Goal: Information Seeking & Learning: Learn about a topic

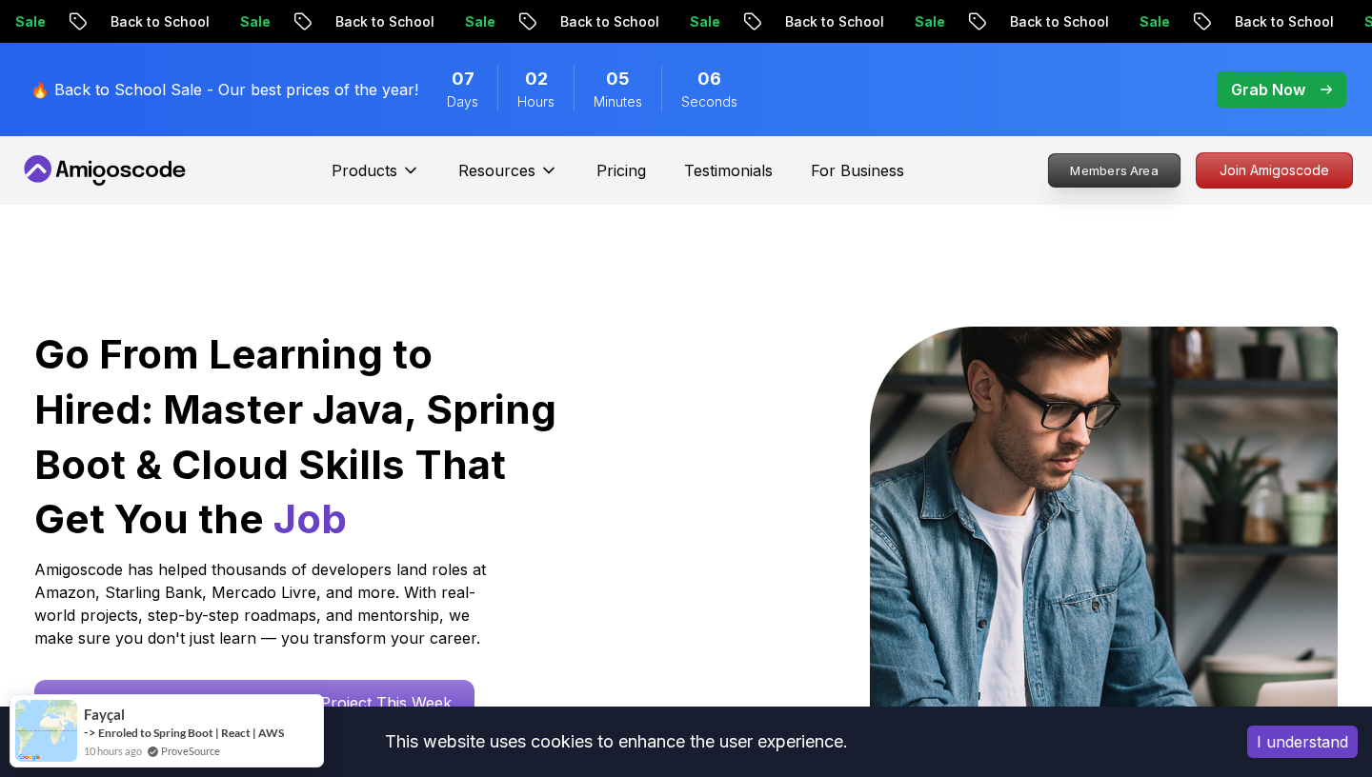
click at [1147, 175] on p "Members Area" at bounding box center [1114, 170] width 131 height 32
click at [1125, 175] on p "Members Area" at bounding box center [1114, 170] width 131 height 32
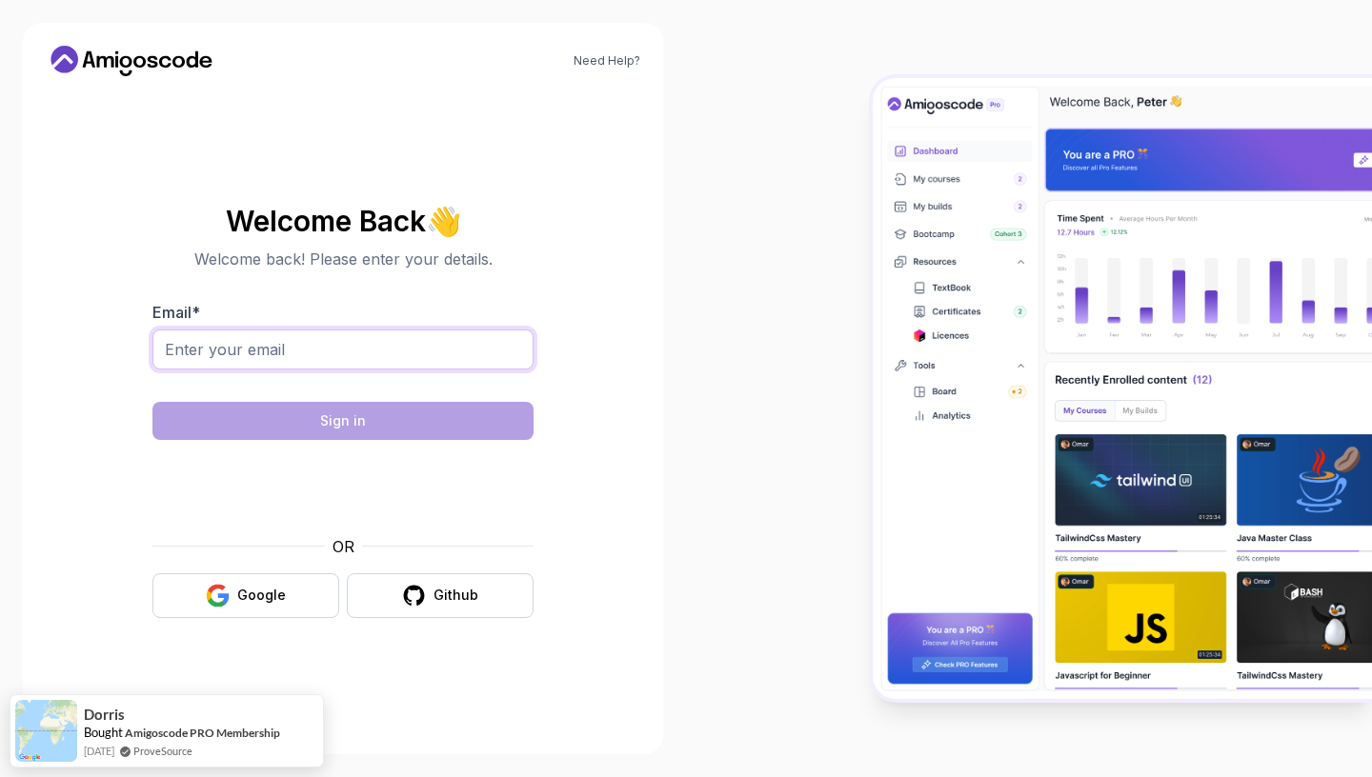
click at [321, 354] on input "Email *" at bounding box center [342, 350] width 381 height 40
type input "[EMAIL_ADDRESS][DOMAIN_NAME]"
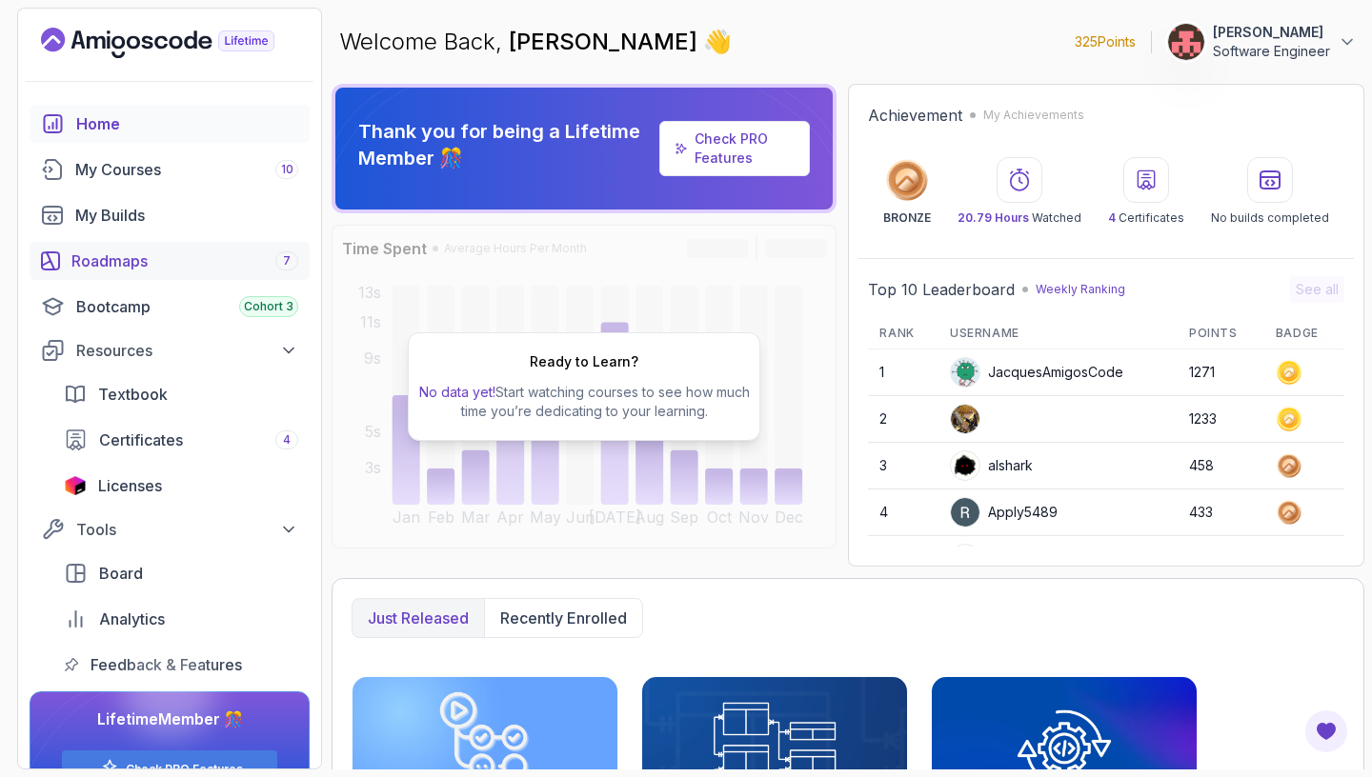
click at [155, 267] on div "Roadmaps 7" at bounding box center [184, 261] width 227 height 23
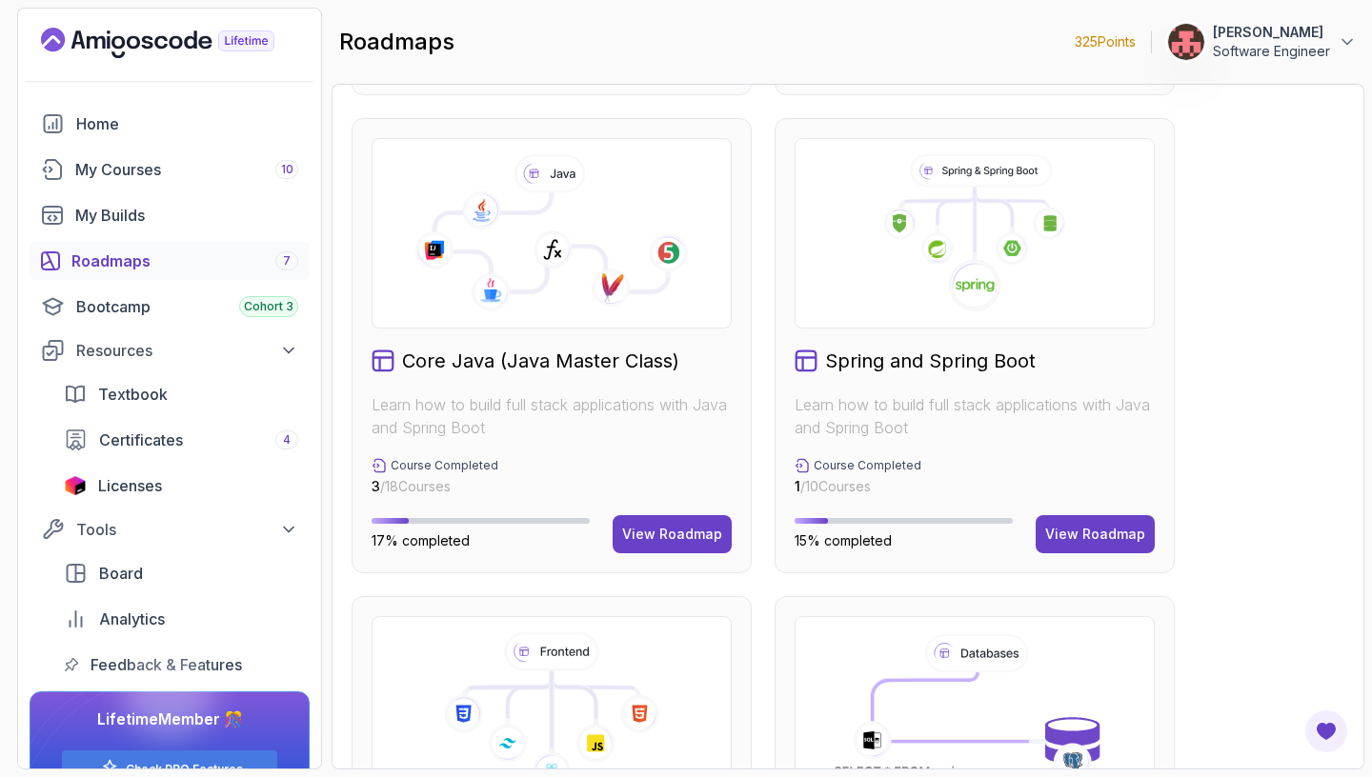
scroll to position [1244, 0]
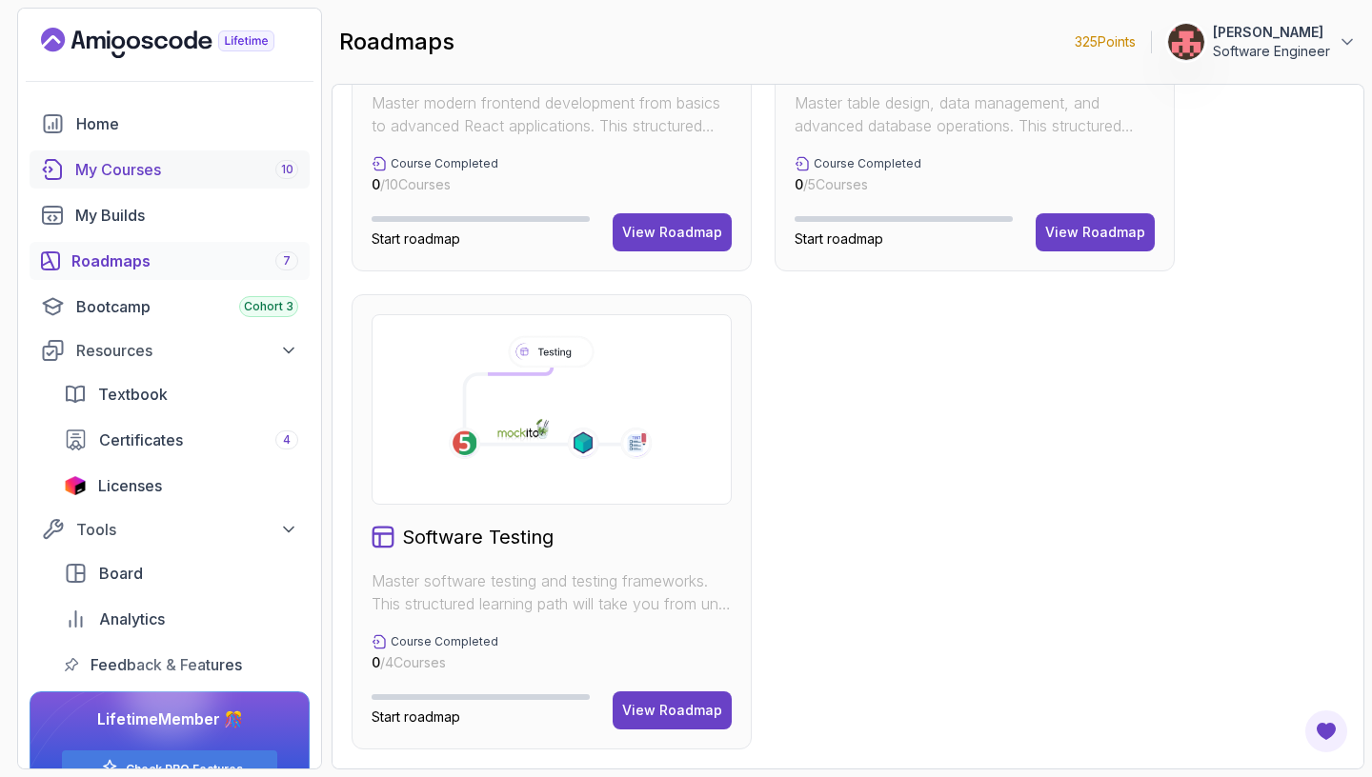
click at [188, 156] on link "My Courses 10" at bounding box center [170, 169] width 280 height 38
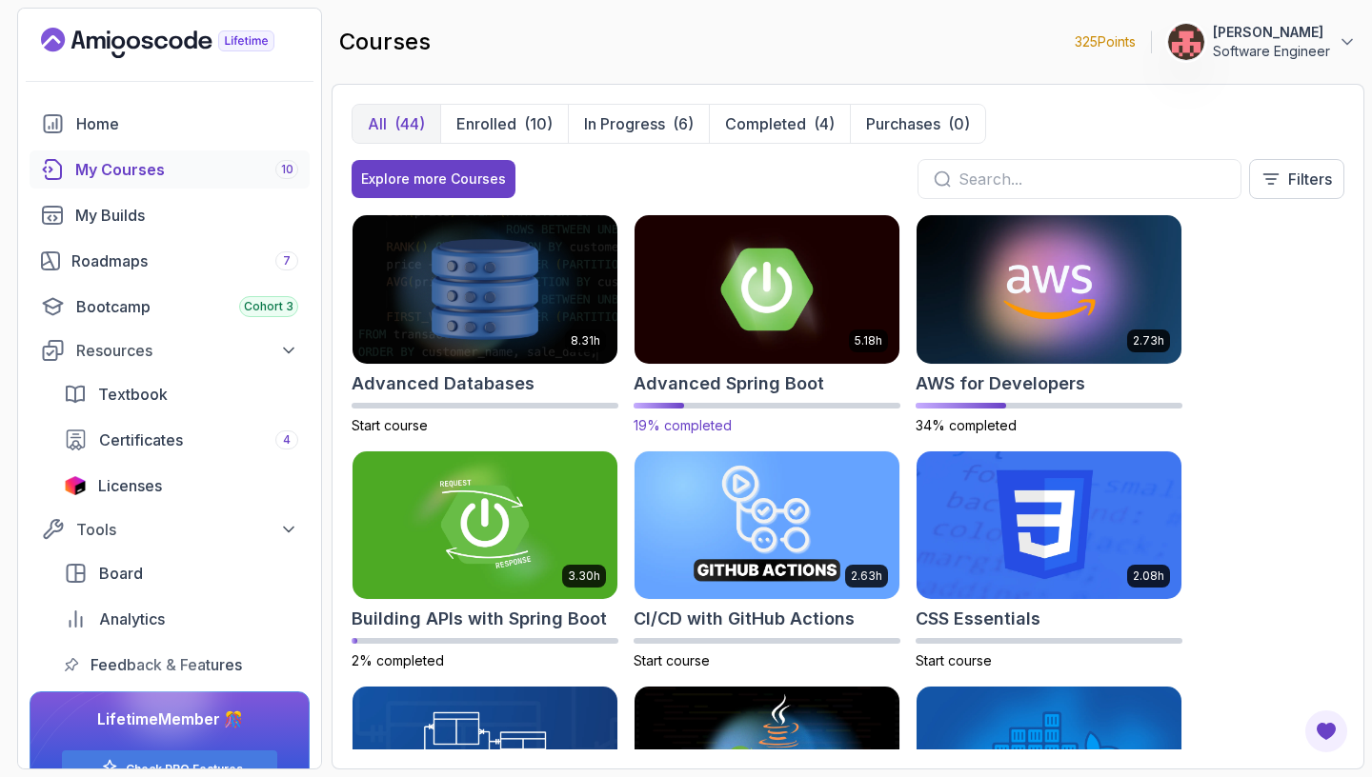
click at [834, 273] on img at bounding box center [767, 288] width 278 height 155
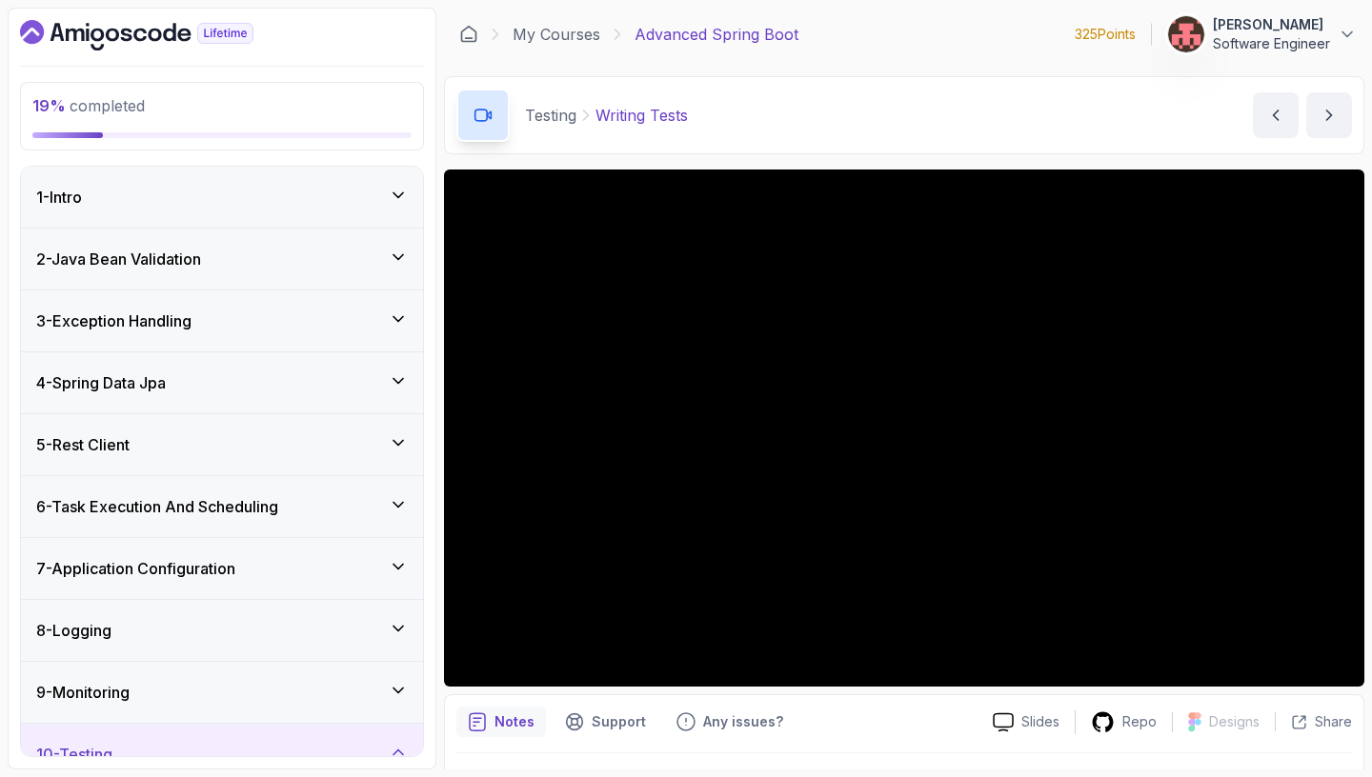
click at [396, 195] on icon at bounding box center [398, 194] width 10 height 5
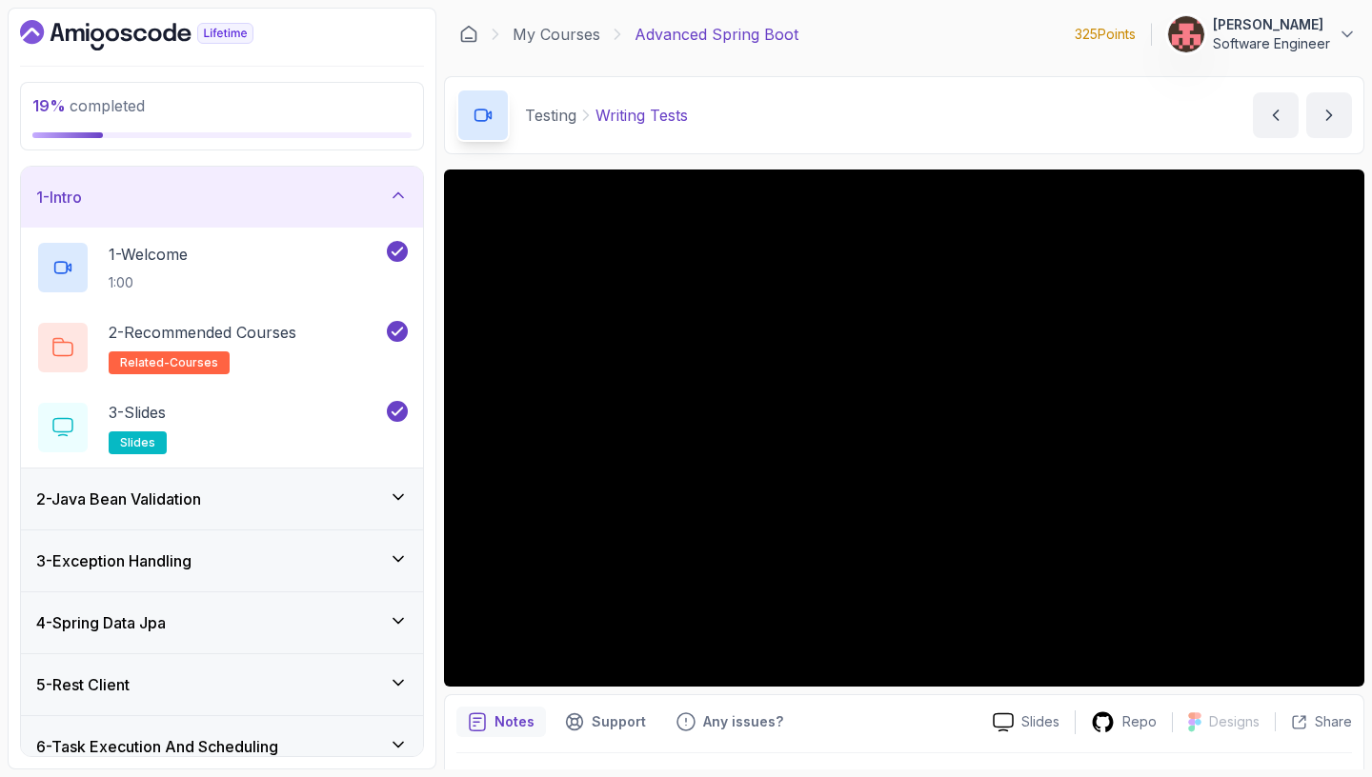
click at [387, 481] on div "2 - Java Bean Validation" at bounding box center [222, 499] width 402 height 61
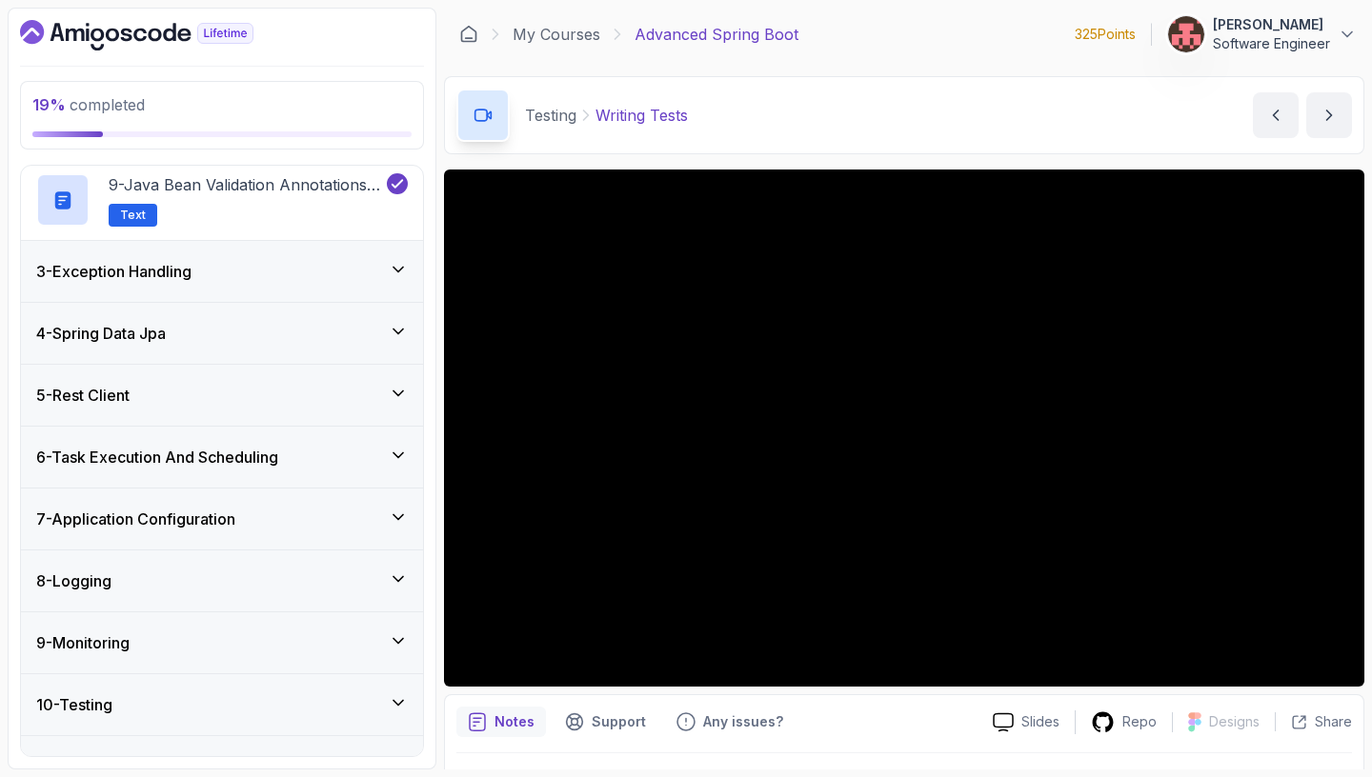
click at [394, 278] on icon at bounding box center [398, 269] width 19 height 19
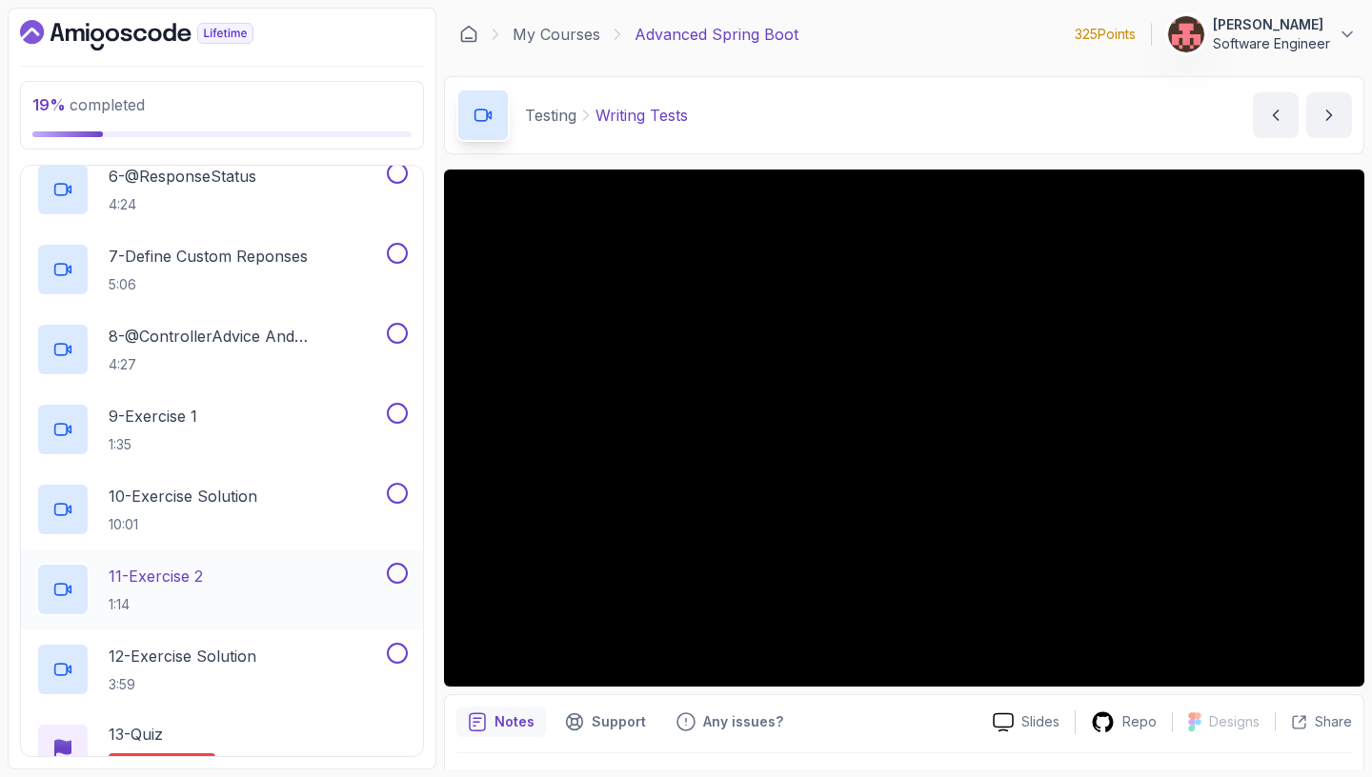
scroll to position [227, 0]
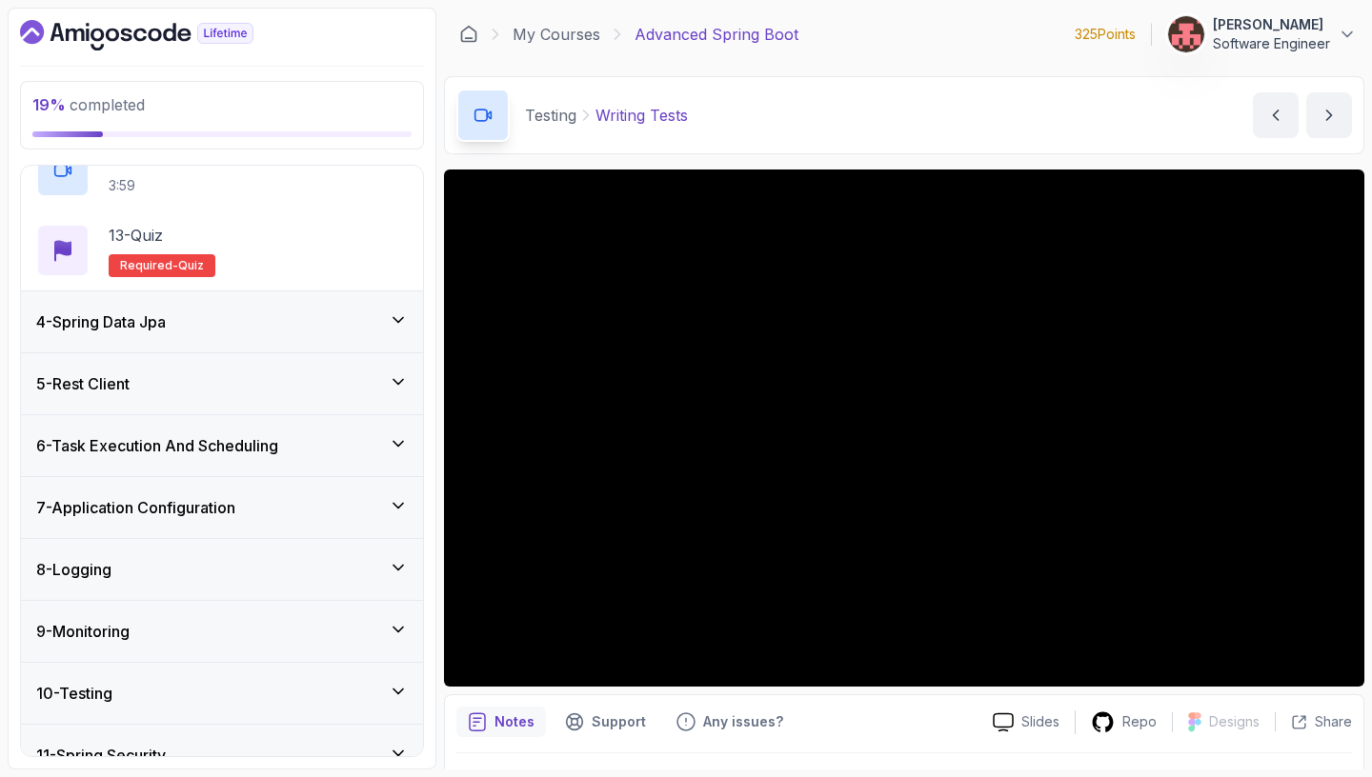
click at [373, 330] on div "4 - Spring Data Jpa" at bounding box center [221, 322] width 371 height 23
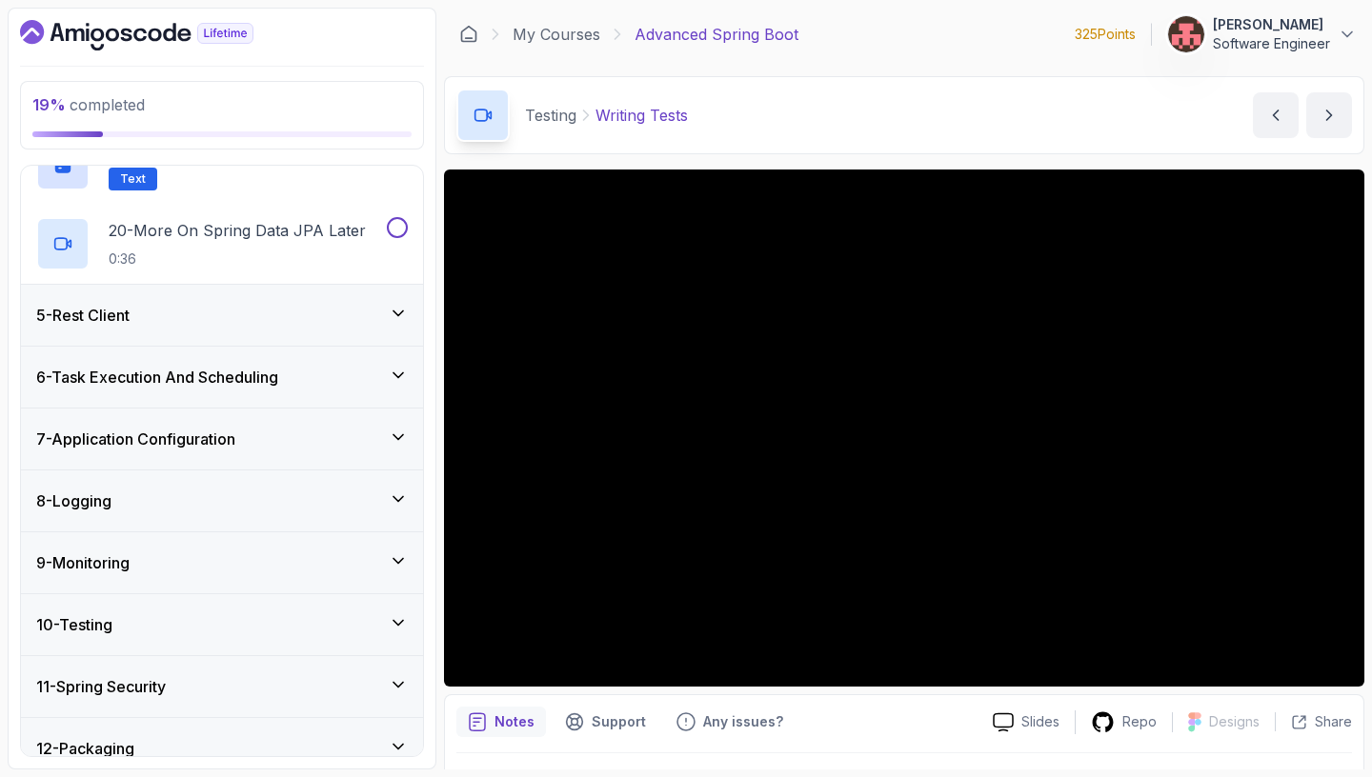
scroll to position [1814, 0]
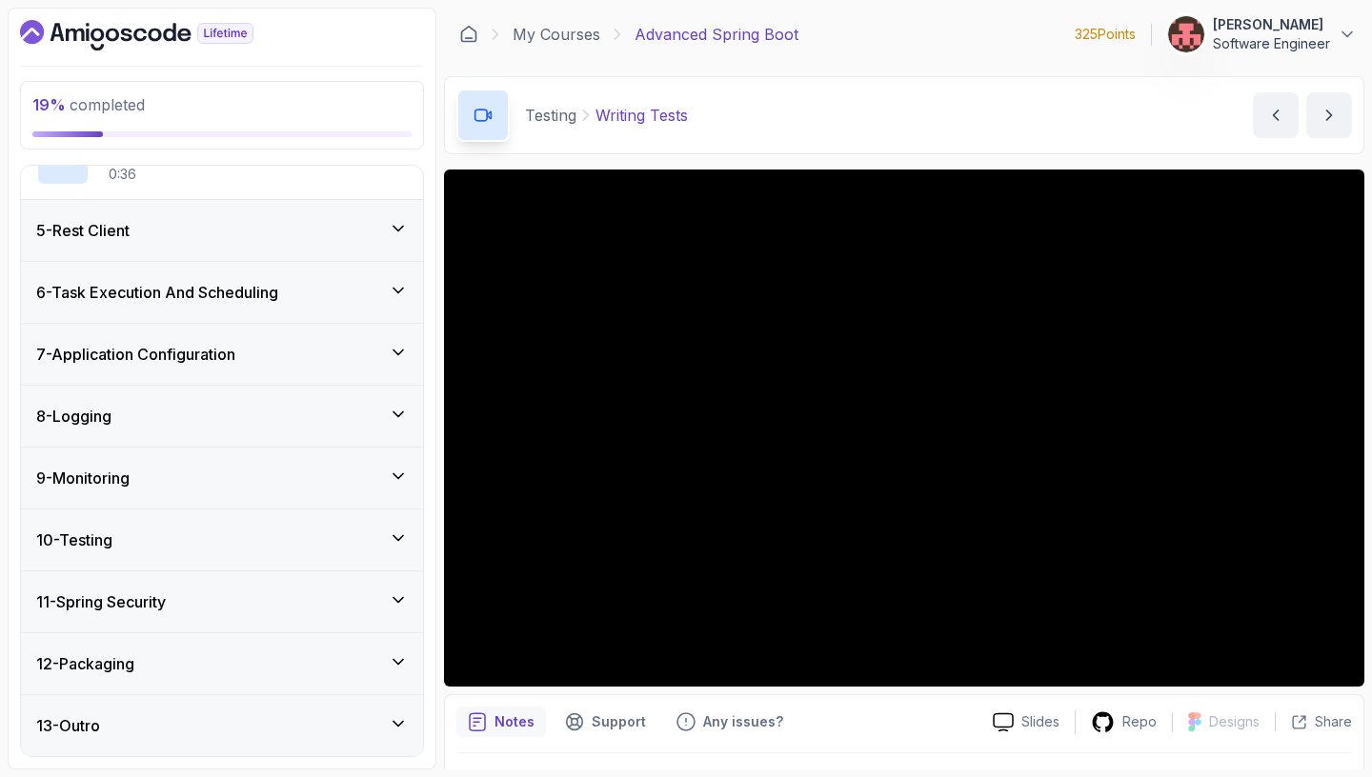
click at [363, 234] on div "5 - Rest Client" at bounding box center [221, 230] width 371 height 23
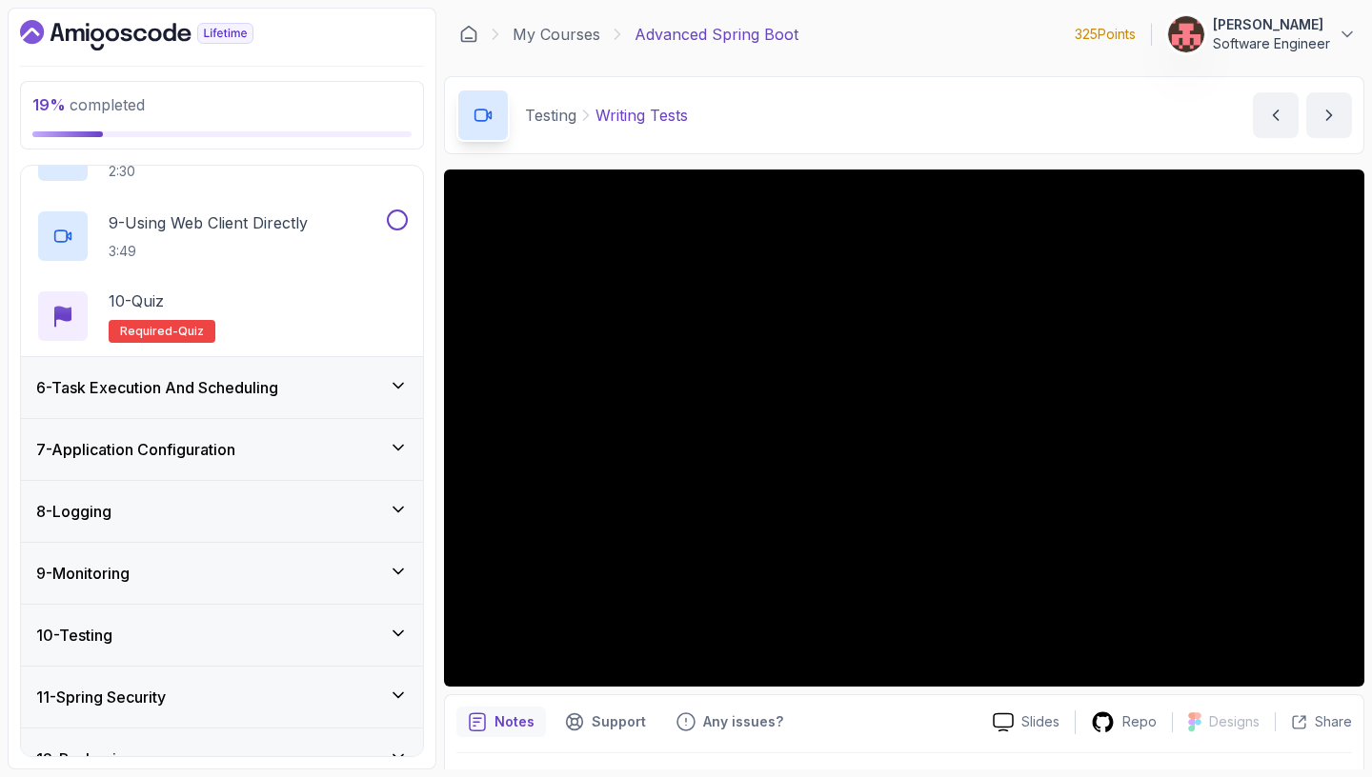
scroll to position [923, 0]
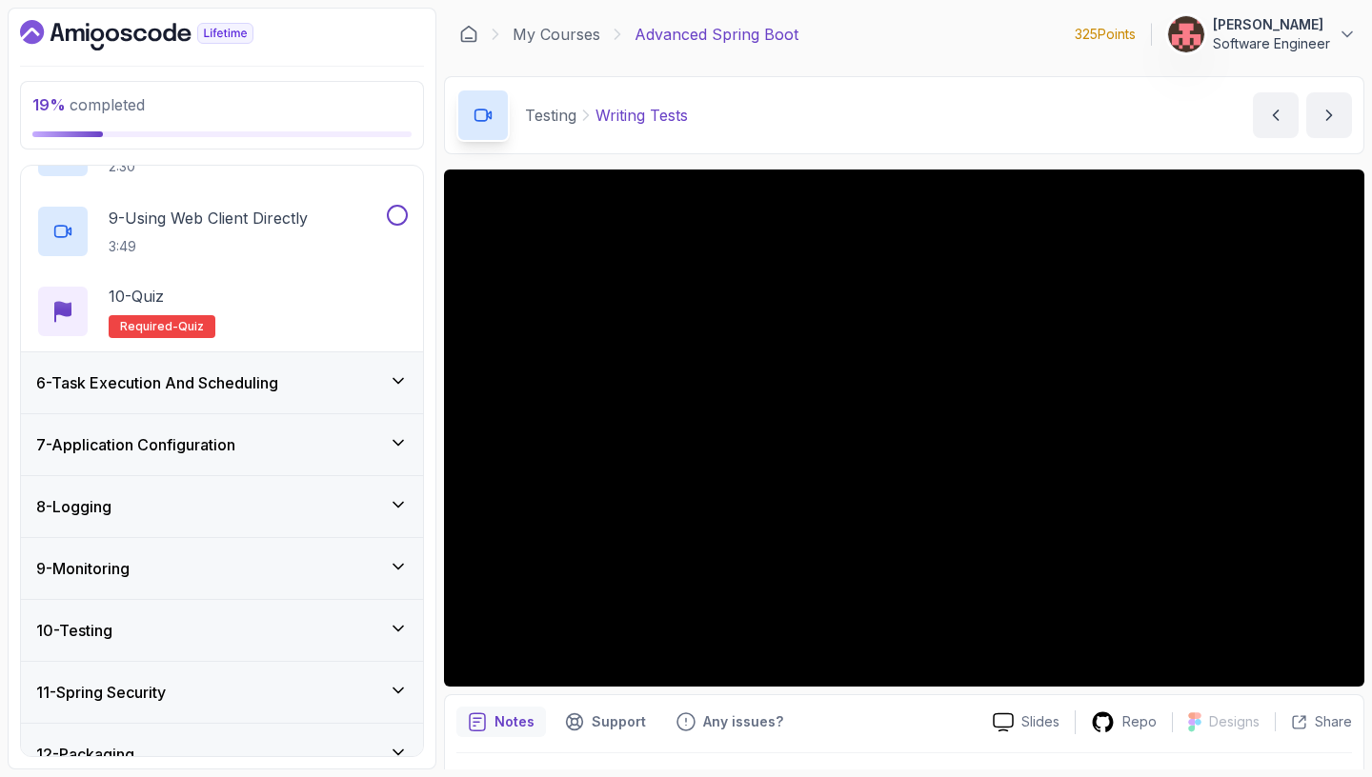
click at [388, 391] on div "6 - Task Execution And Scheduling" at bounding box center [221, 382] width 371 height 23
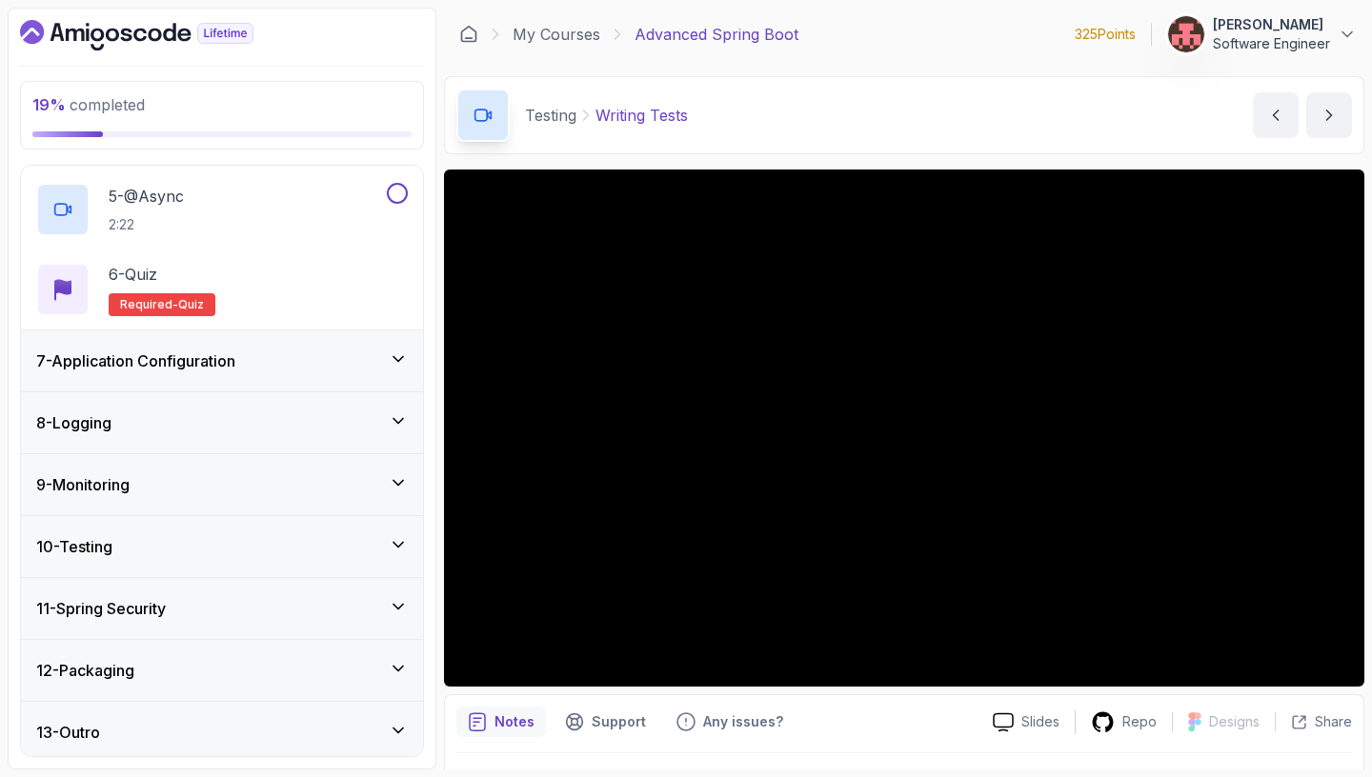
scroll to position [694, 0]
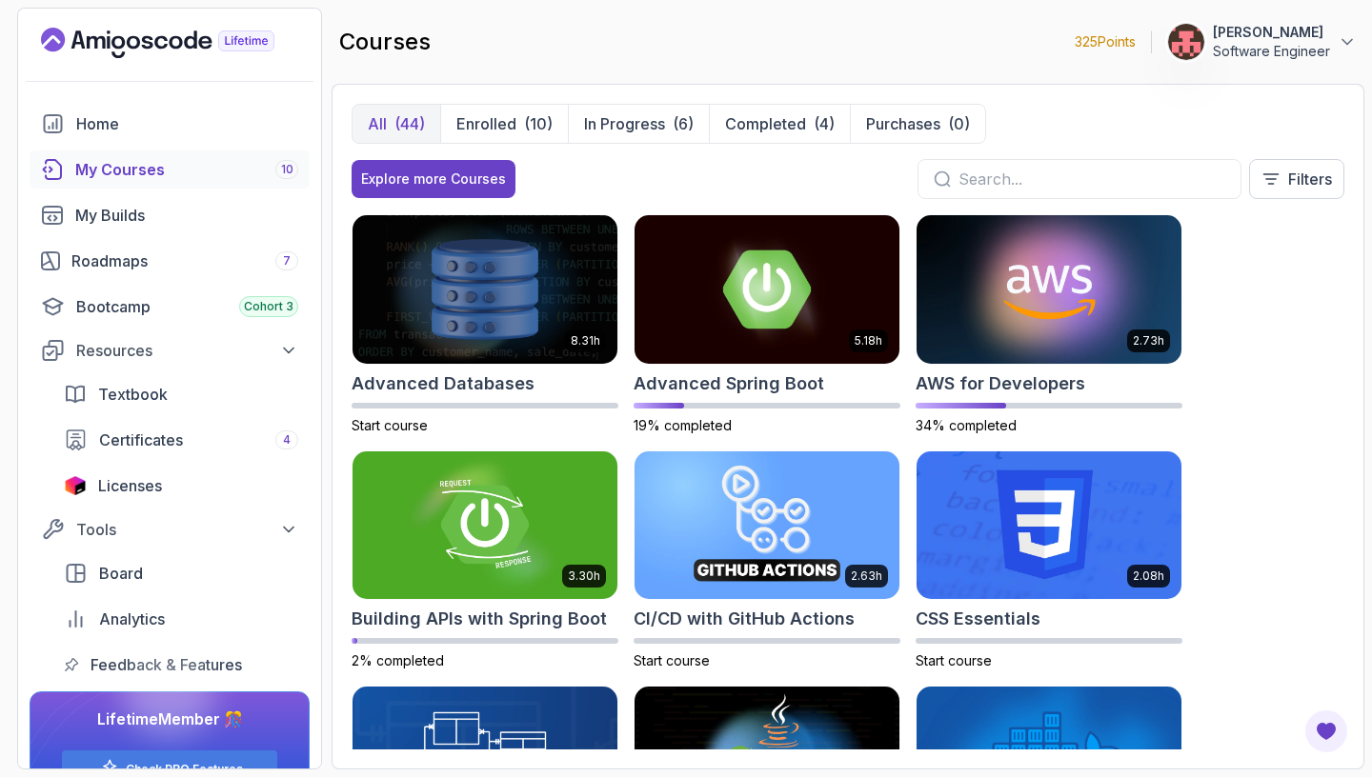
click at [170, 170] on div "My Courses 10" at bounding box center [186, 169] width 223 height 23
click at [491, 177] on div "Explore more Courses" at bounding box center [433, 179] width 145 height 19
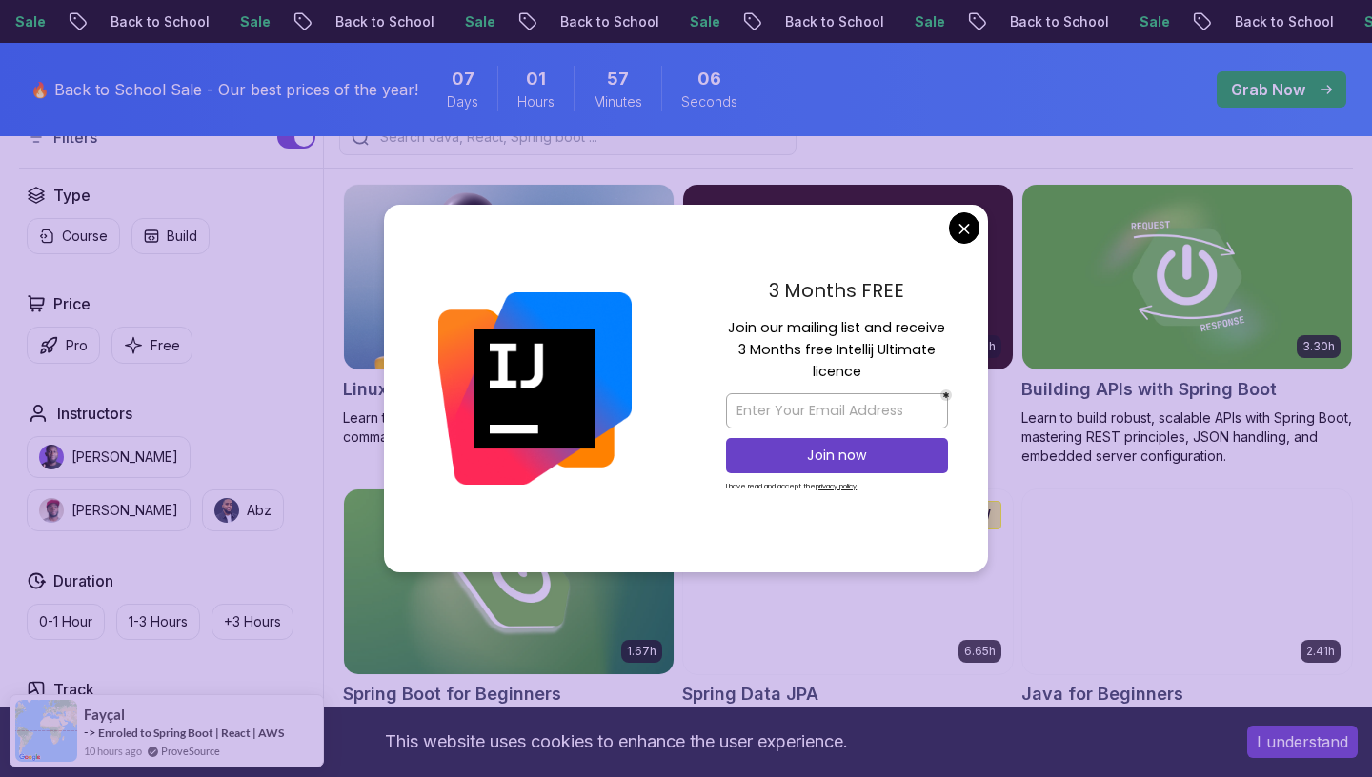
scroll to position [702, 0]
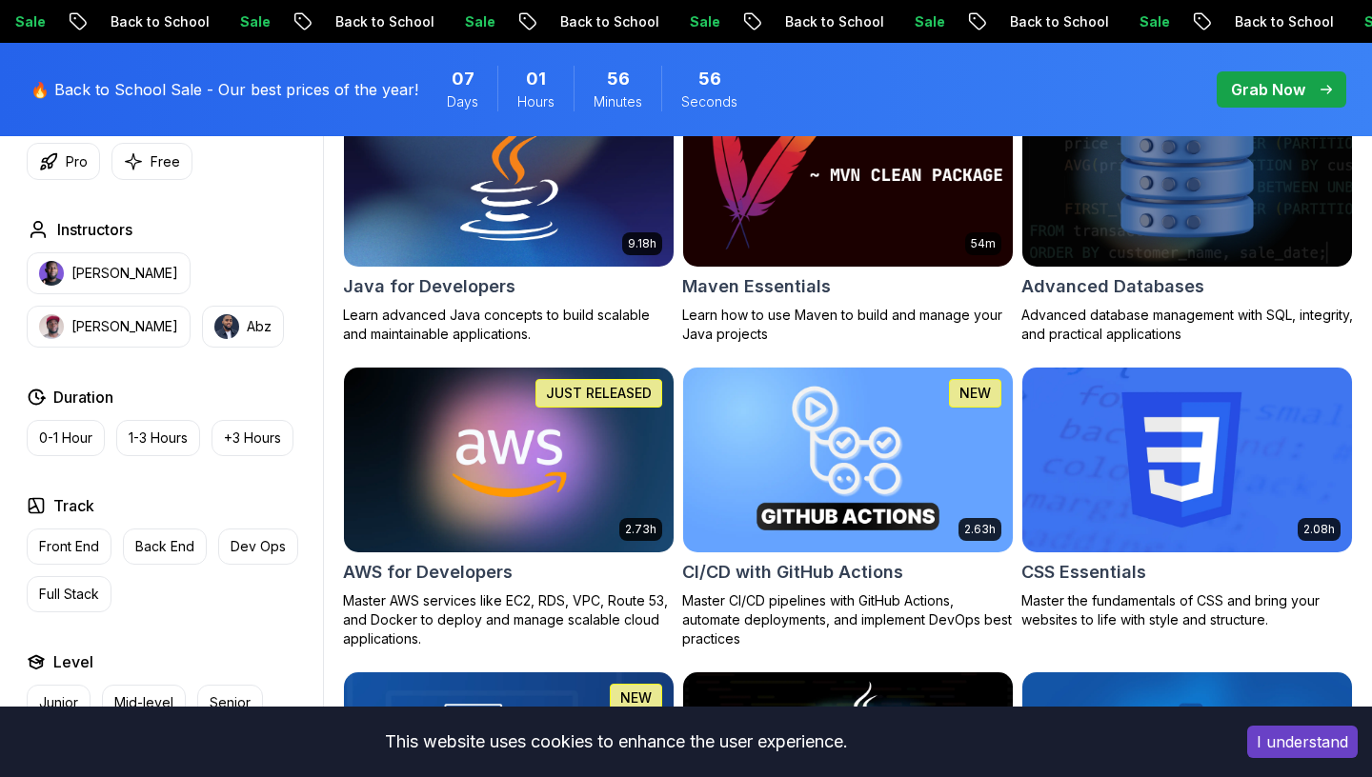
scroll to position [1246, 0]
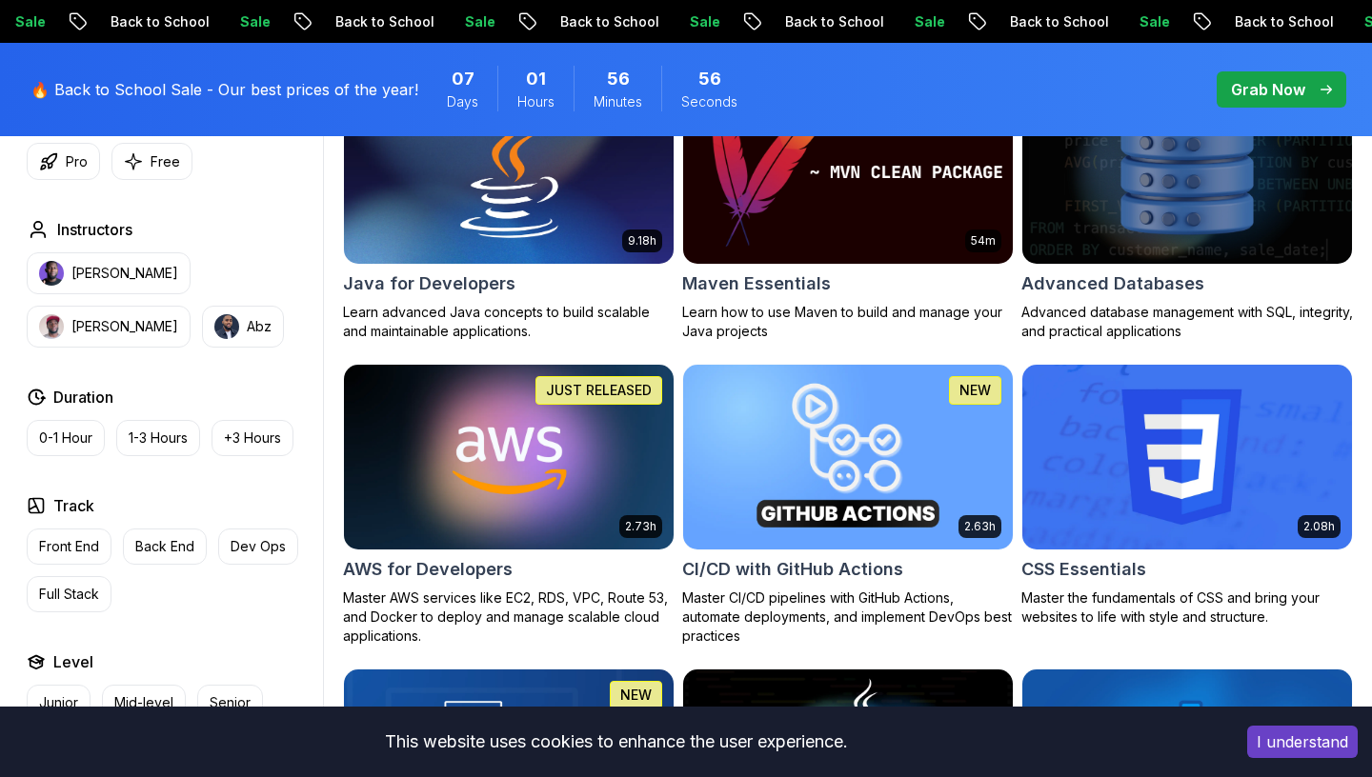
click at [850, 221] on img at bounding box center [847, 171] width 346 height 193
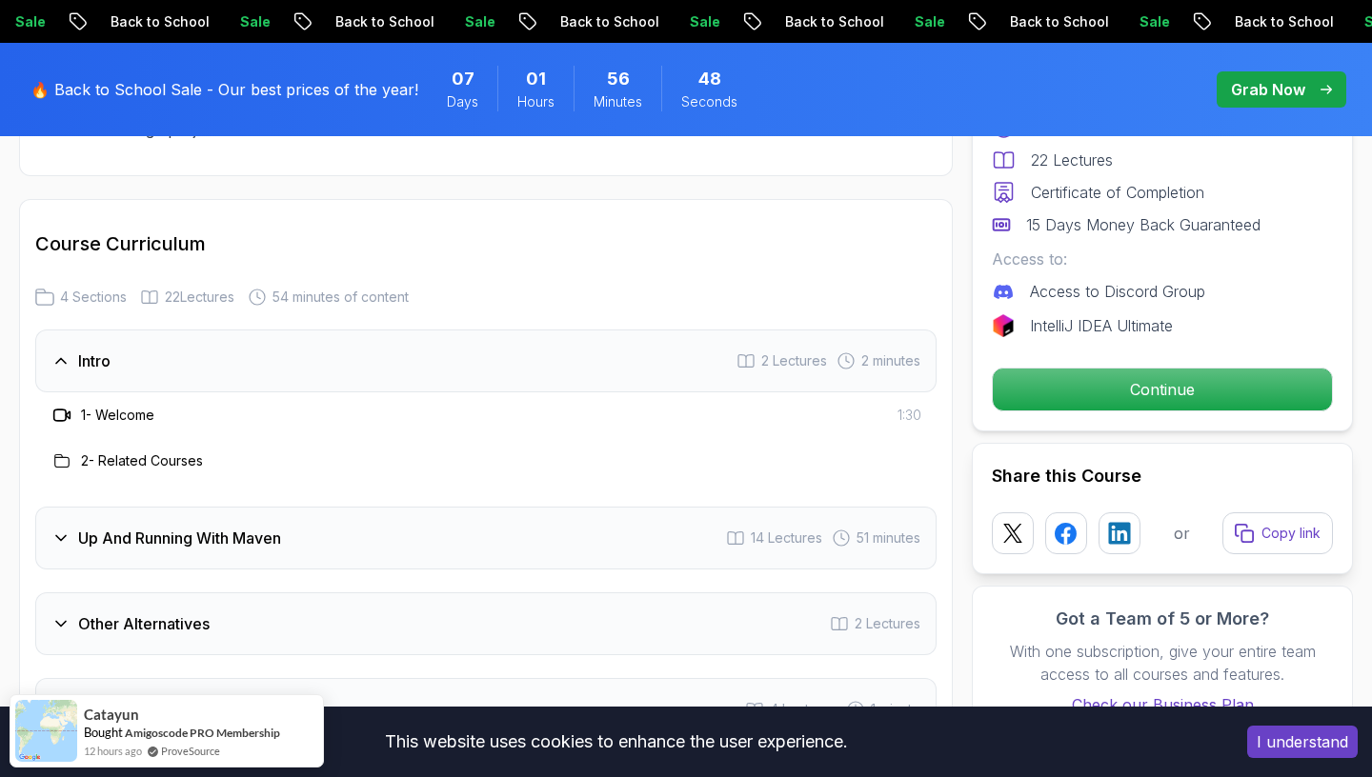
scroll to position [2355, 0]
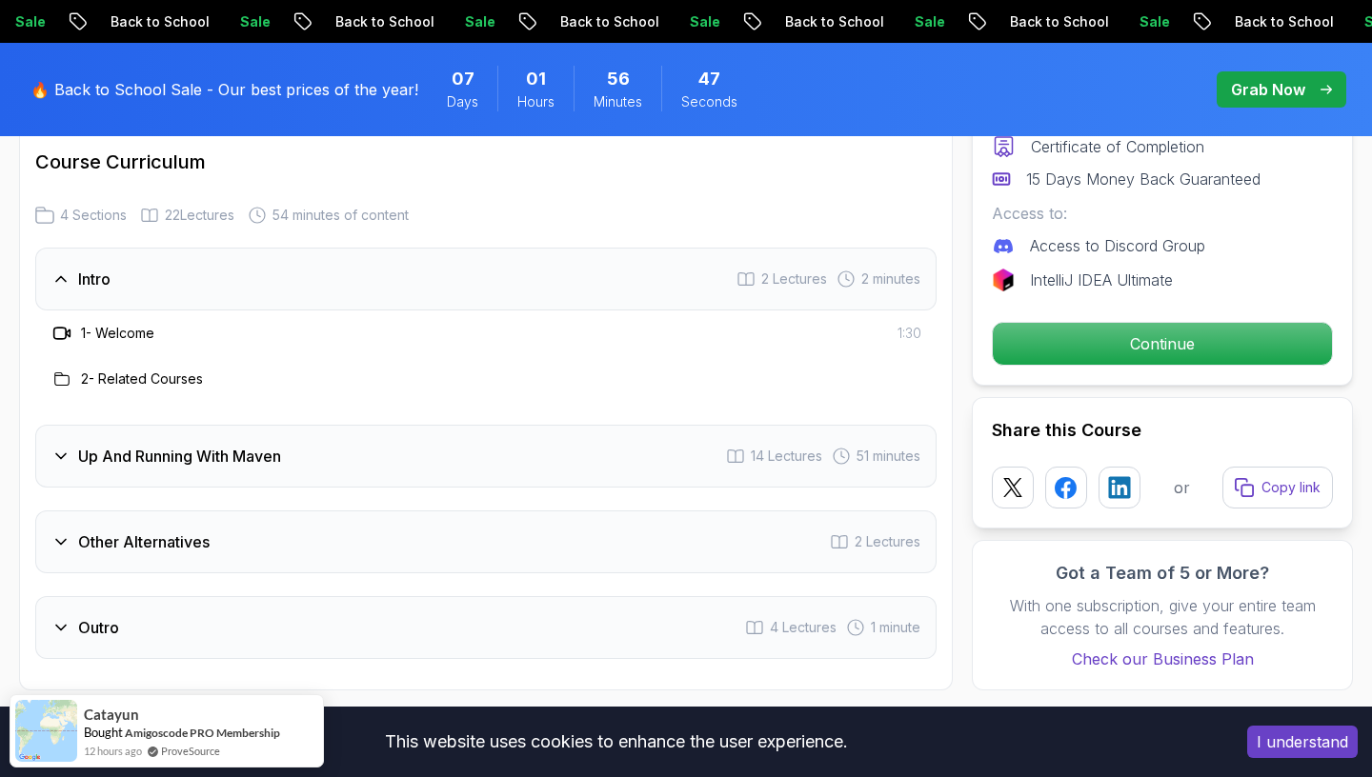
click at [51, 467] on div "Up And Running With Maven 14 Lectures 51 minutes" at bounding box center [485, 456] width 901 height 63
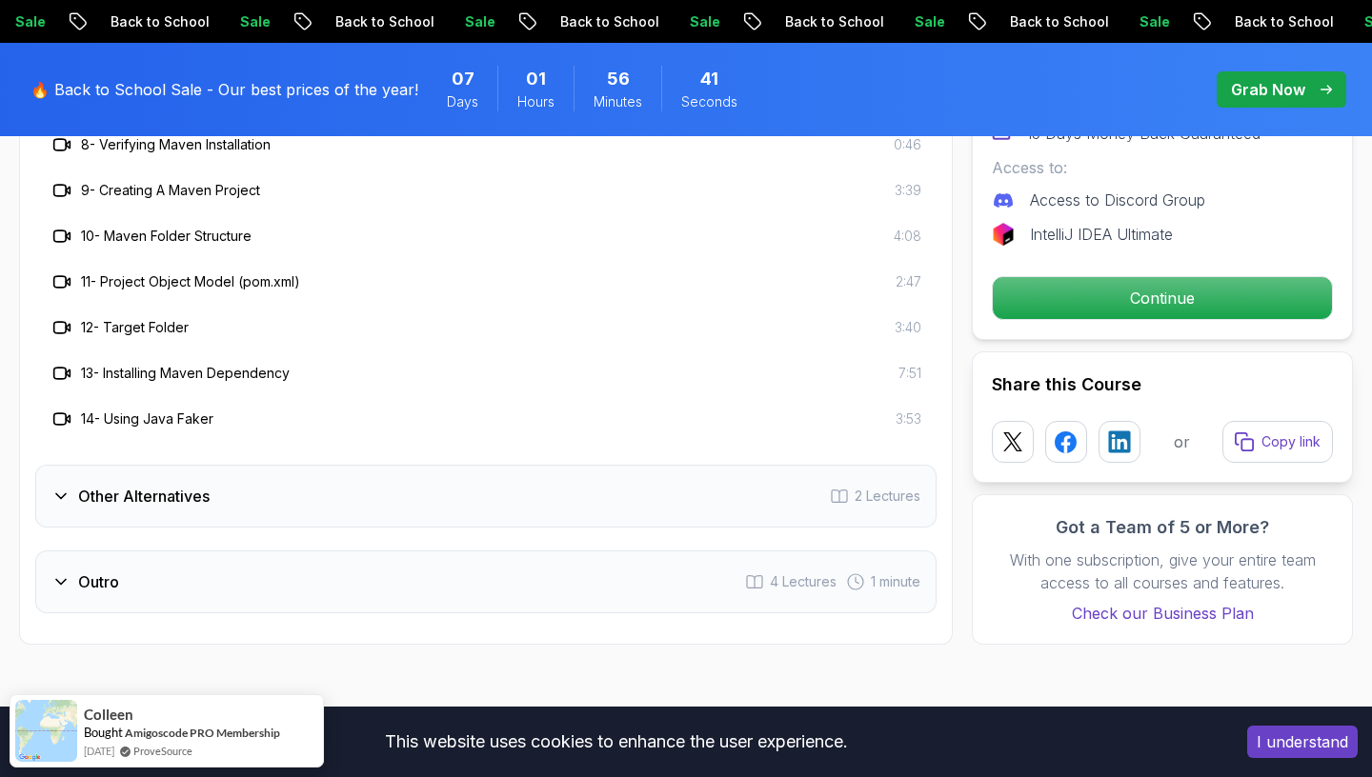
scroll to position [2967, 0]
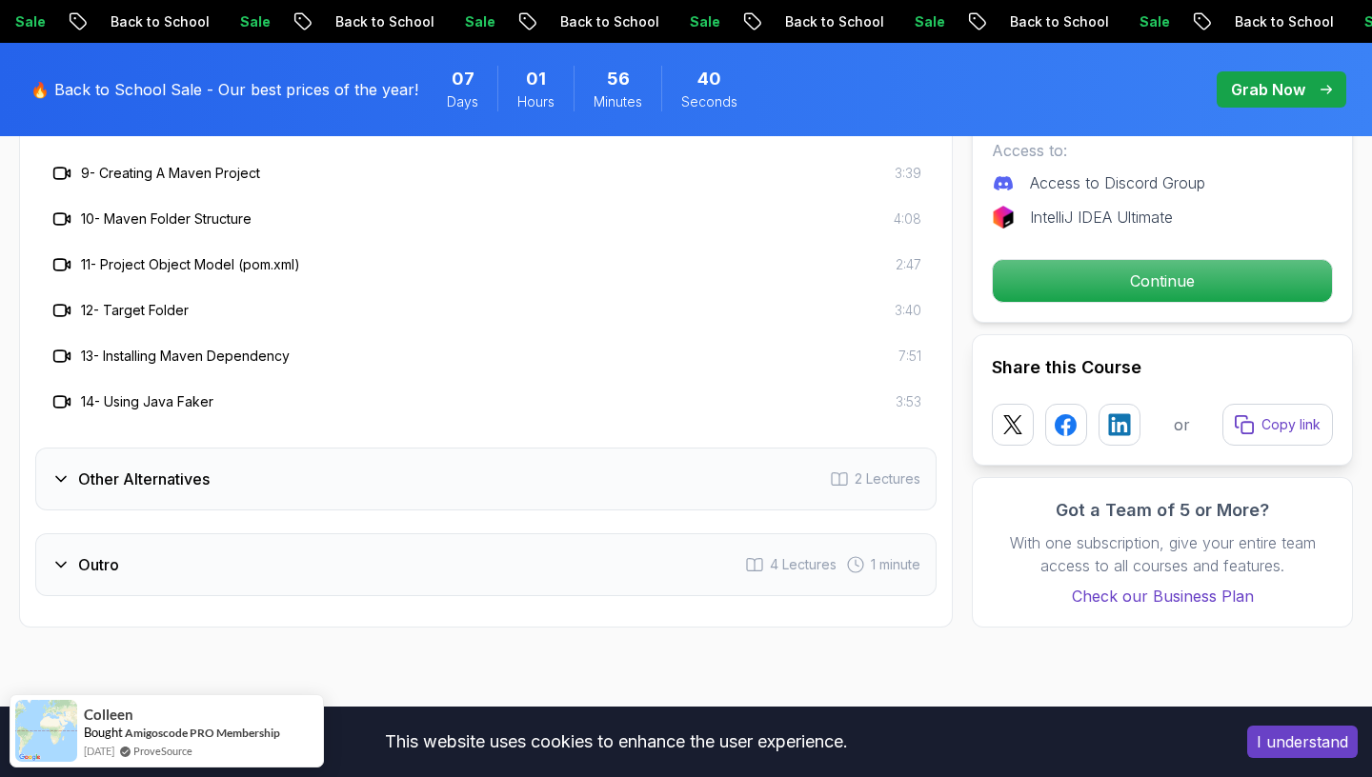
click at [206, 471] on h3 "Other Alternatives" at bounding box center [143, 479] width 131 height 23
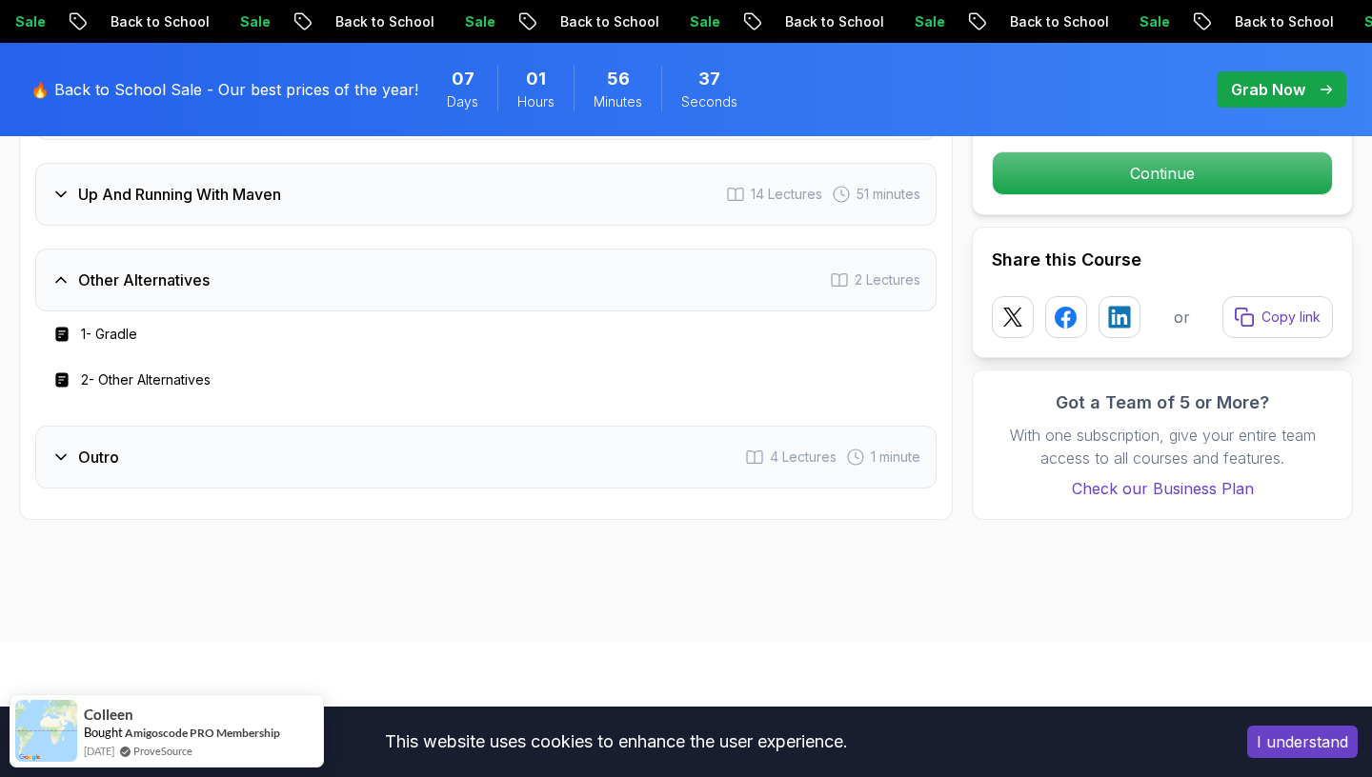
scroll to position [2529, 0]
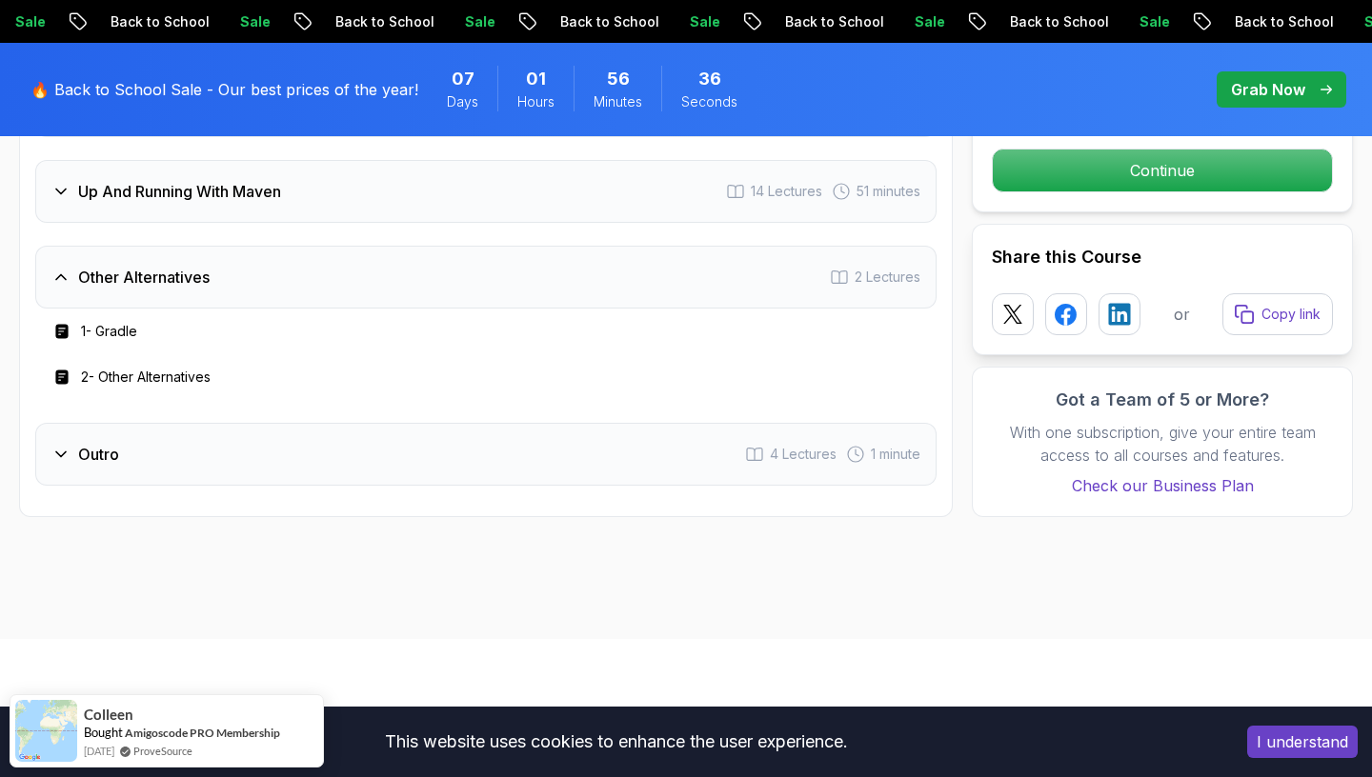
click at [189, 468] on div "Outro 4 Lectures 1 minute" at bounding box center [485, 454] width 901 height 63
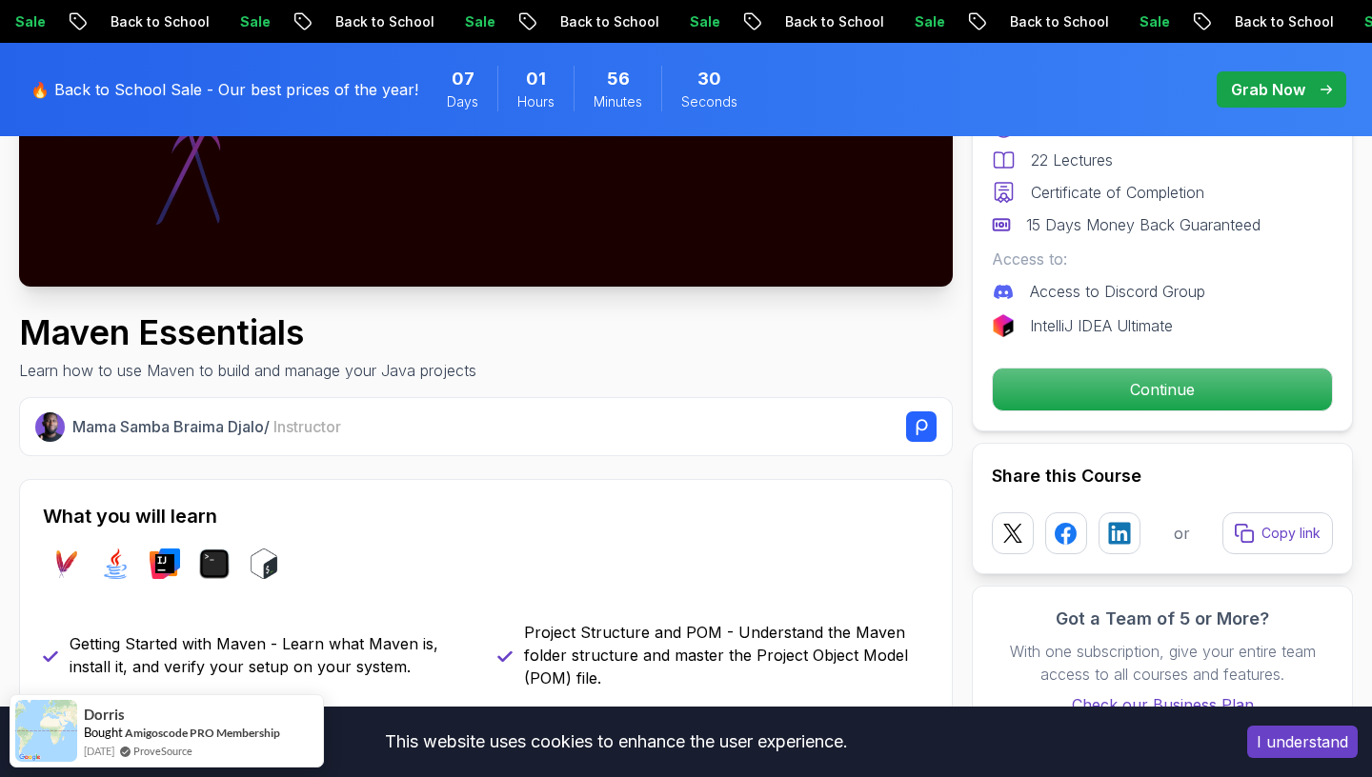
scroll to position [130, 0]
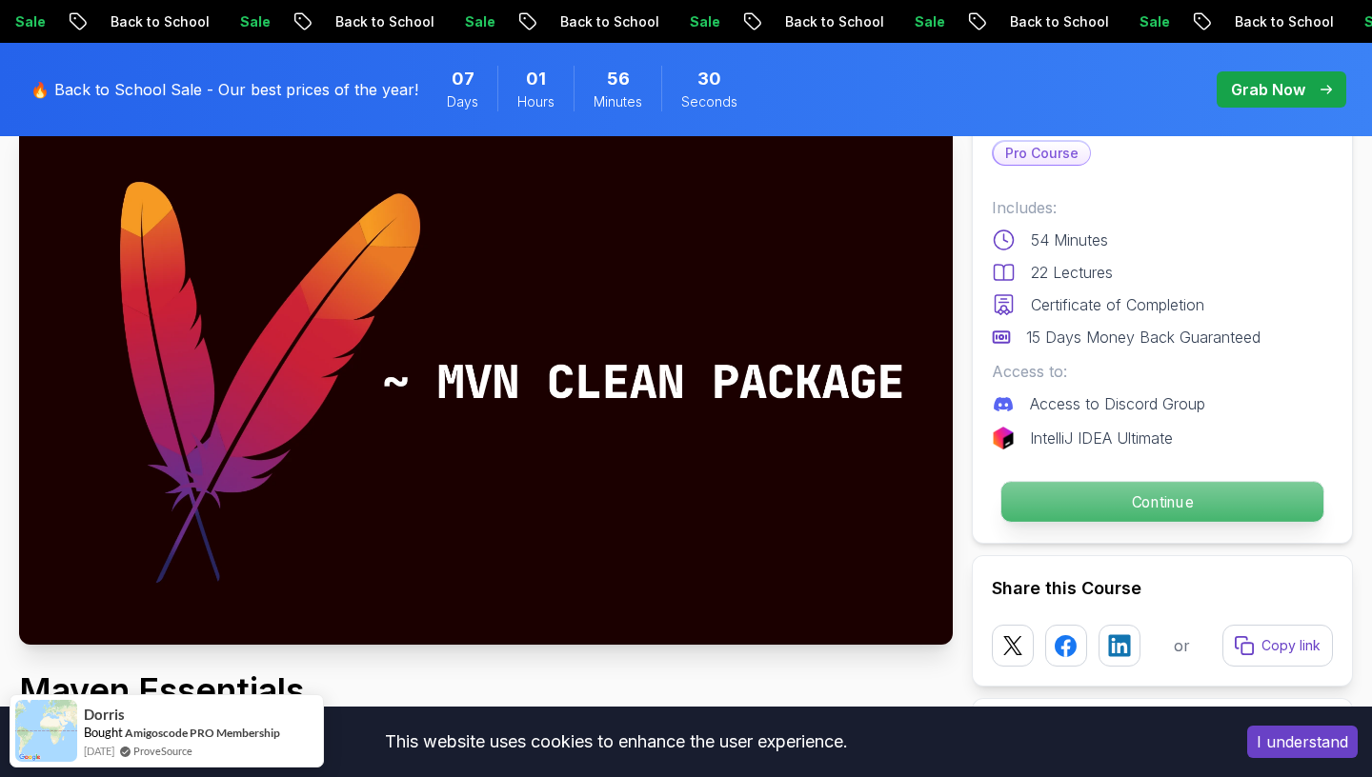
click at [1157, 506] on p "Continue" at bounding box center [1162, 502] width 322 height 40
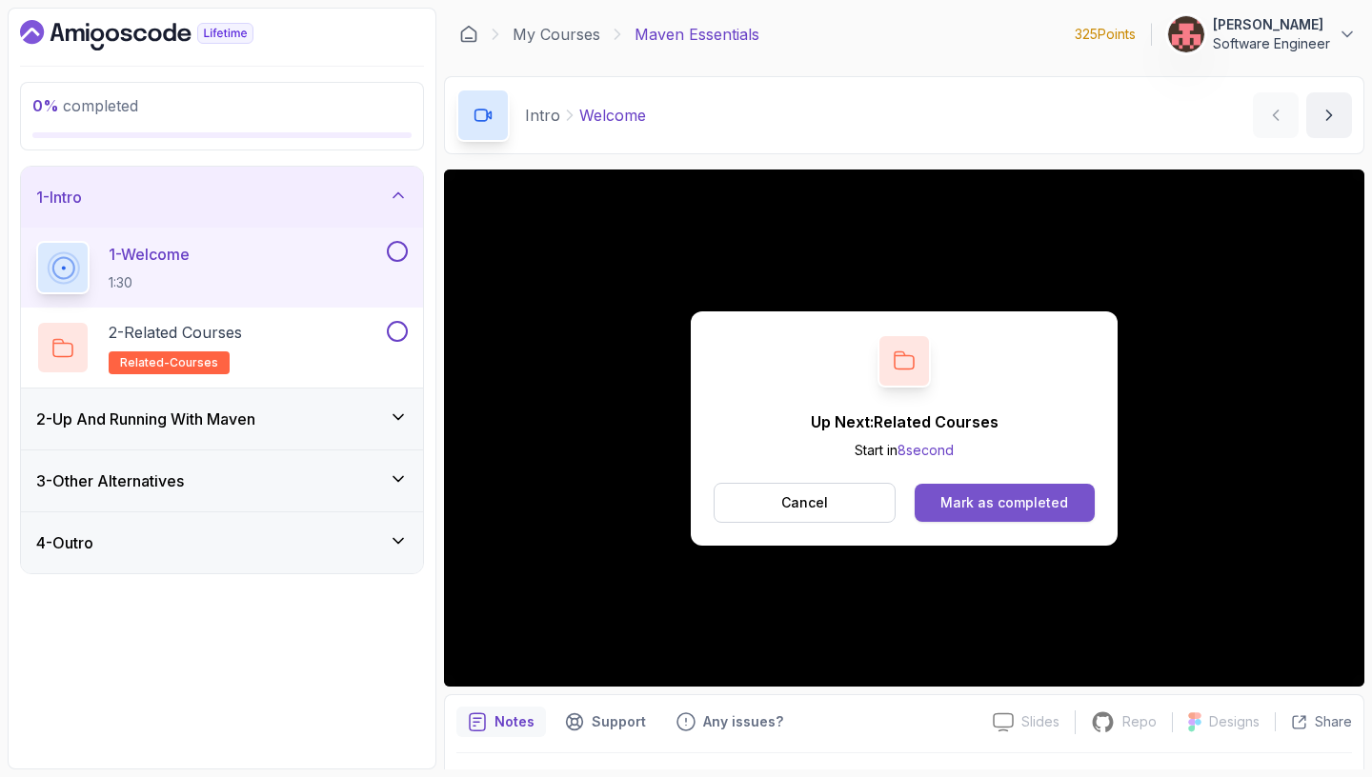
click at [1039, 509] on div "Mark as completed" at bounding box center [1004, 502] width 128 height 19
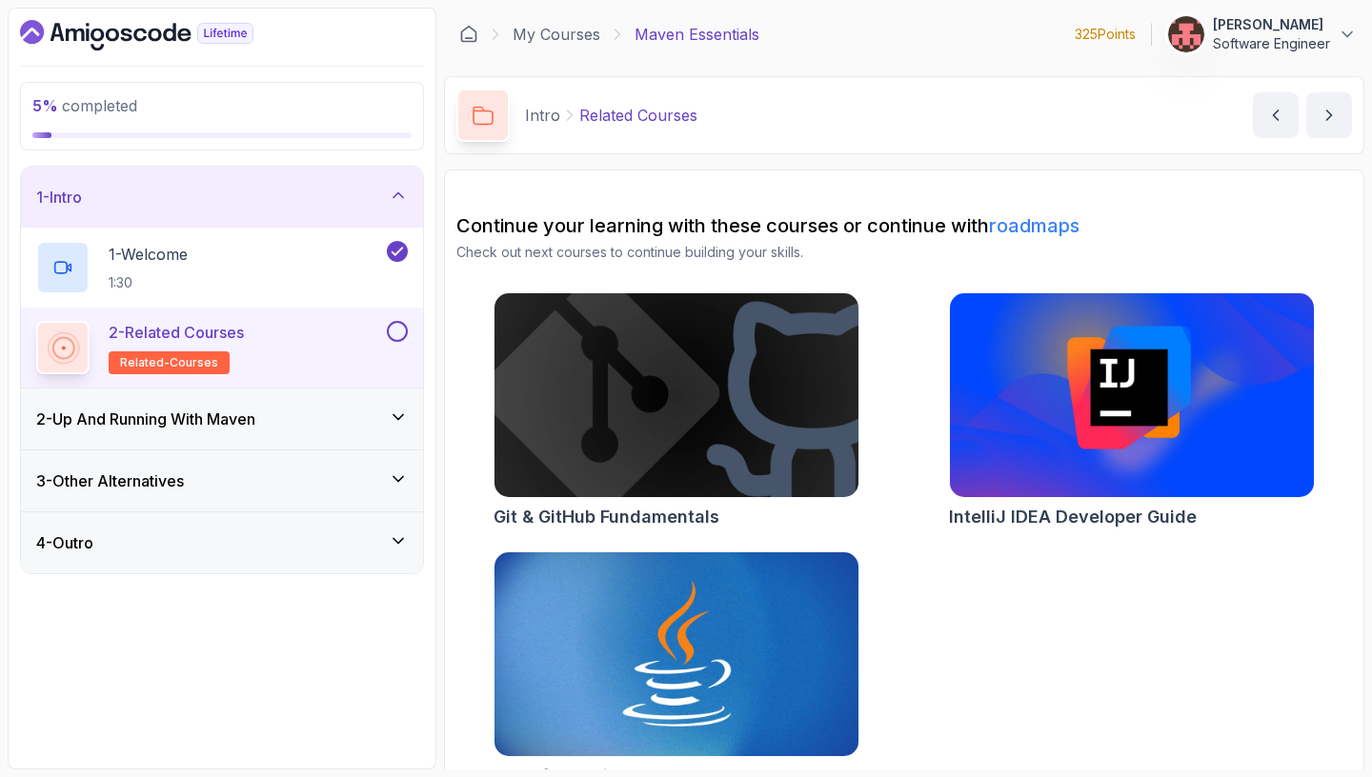
scroll to position [38, 0]
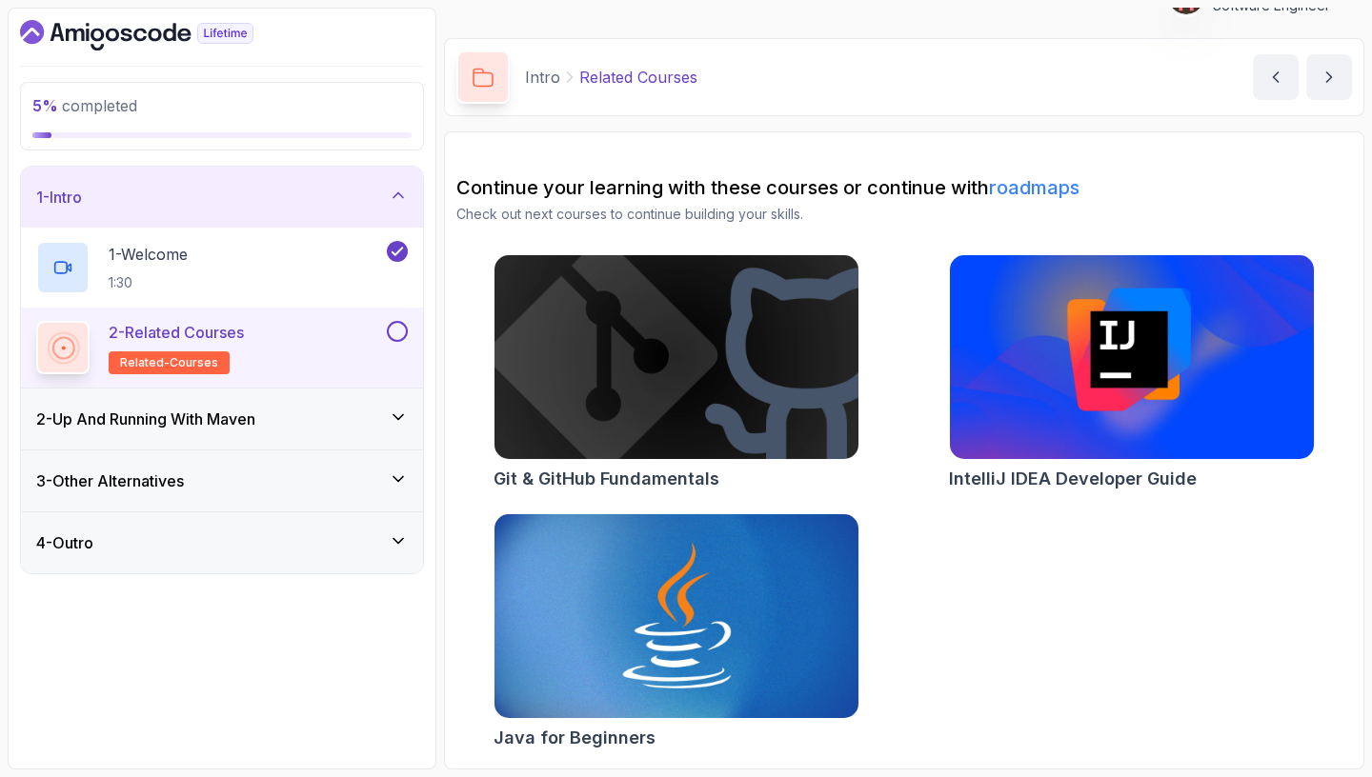
click at [391, 328] on button at bounding box center [397, 331] width 21 height 21
click at [337, 421] on div "2 - Up And Running With Maven" at bounding box center [221, 419] width 371 height 23
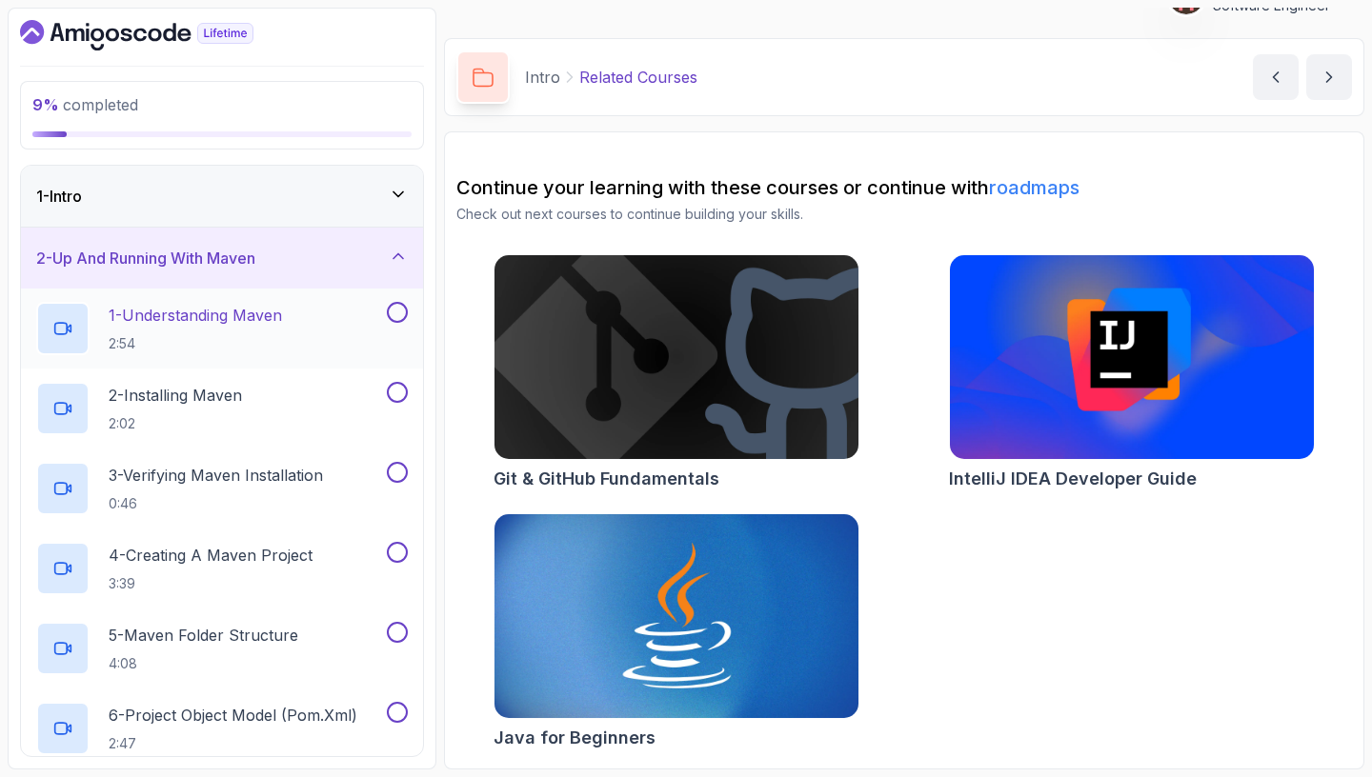
click at [303, 325] on div "1 - Understanding Maven 2:54" at bounding box center [209, 328] width 347 height 53
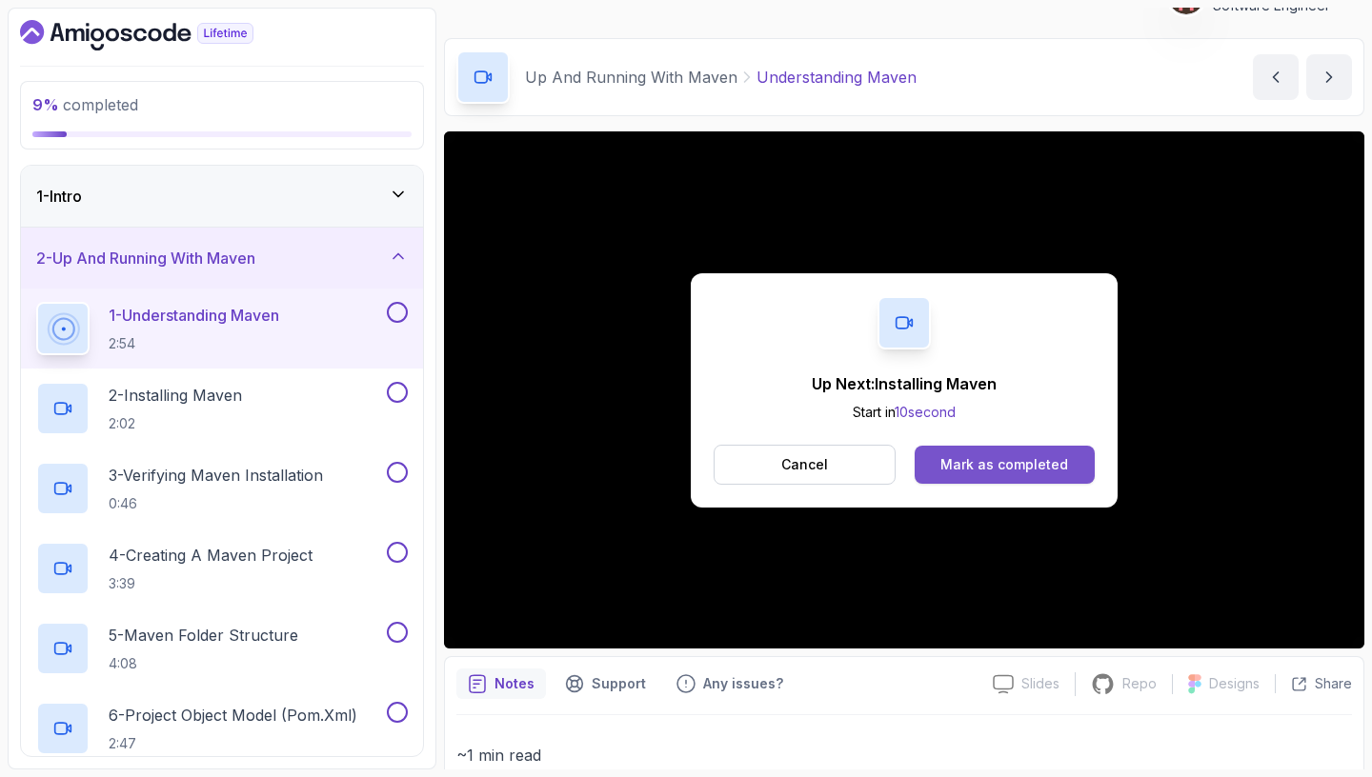
click at [986, 462] on div "Mark as completed" at bounding box center [1004, 464] width 128 height 19
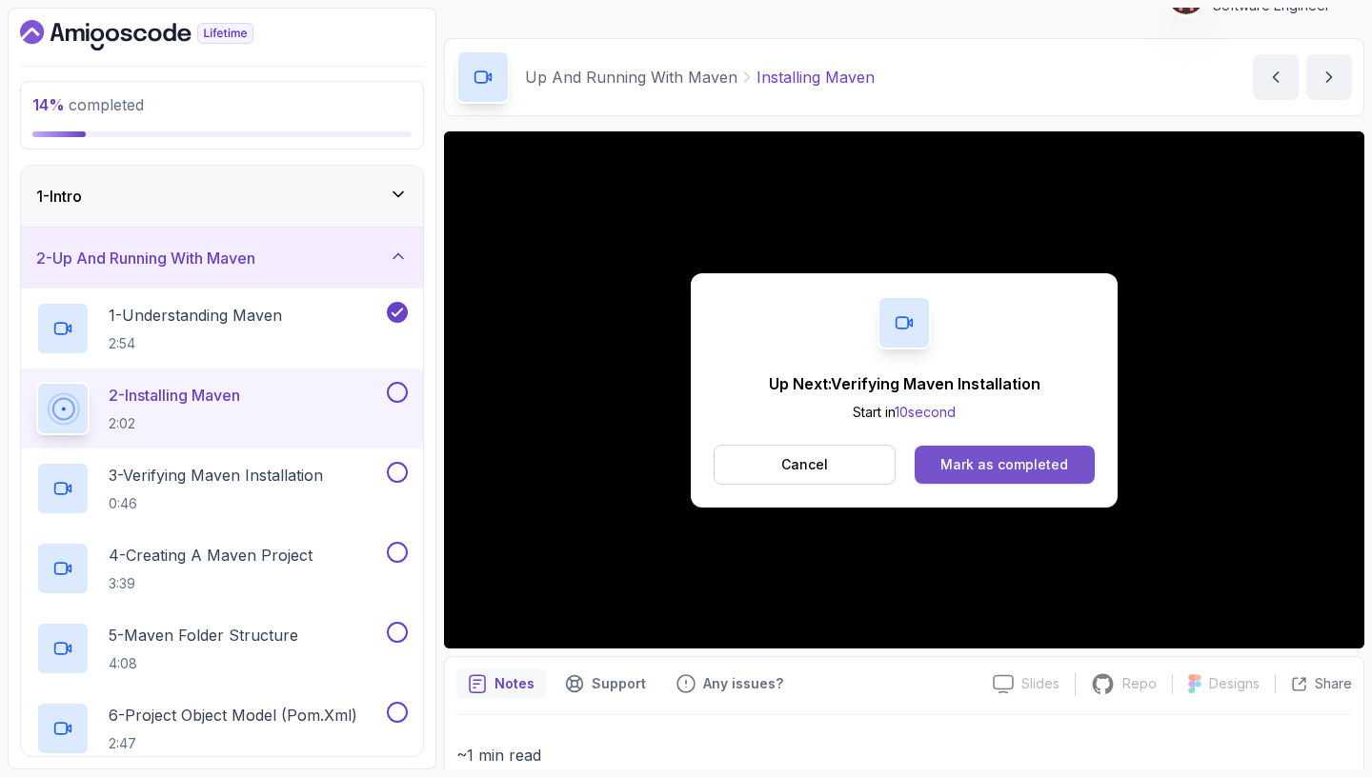
click at [1051, 467] on div "Mark as completed" at bounding box center [1004, 464] width 128 height 19
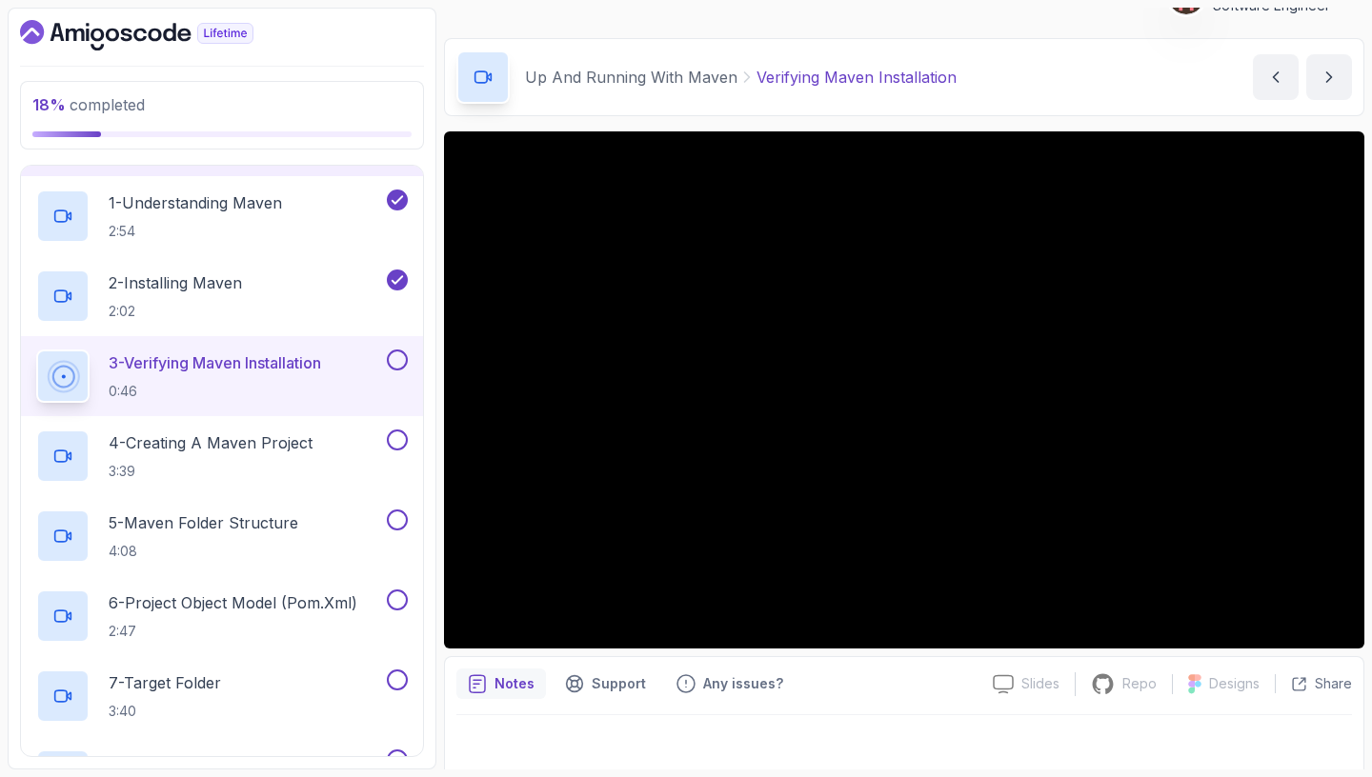
scroll to position [113, 0]
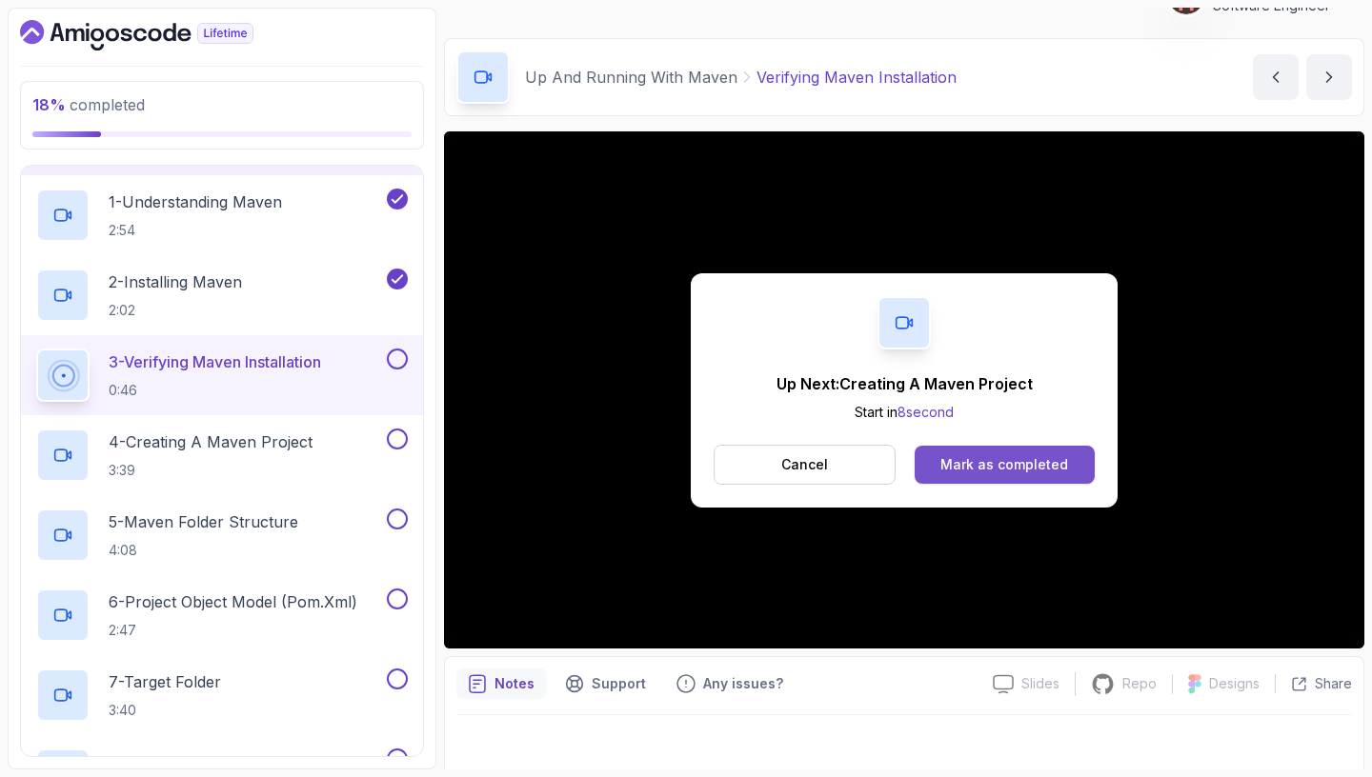
click at [1032, 458] on div "Mark as completed" at bounding box center [1004, 464] width 128 height 19
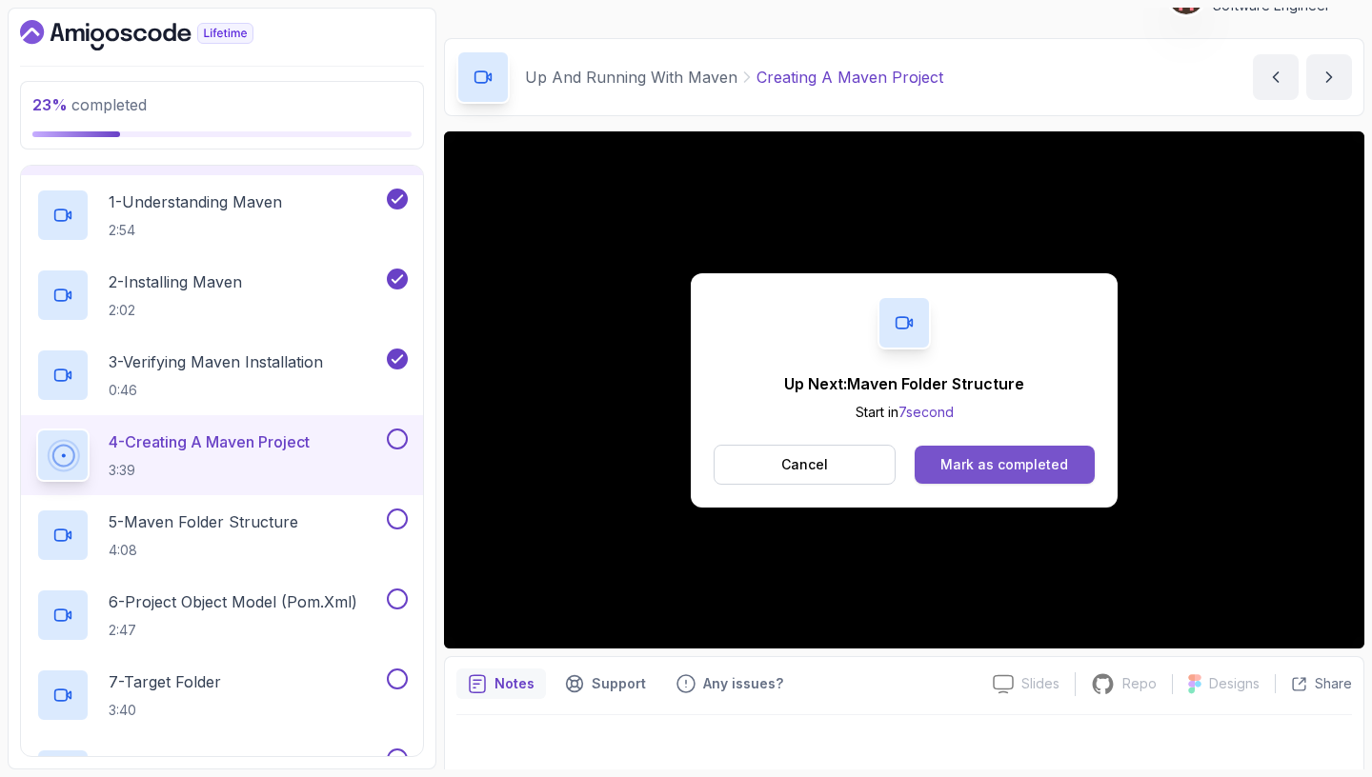
click at [1012, 465] on div "Mark as completed" at bounding box center [1004, 464] width 128 height 19
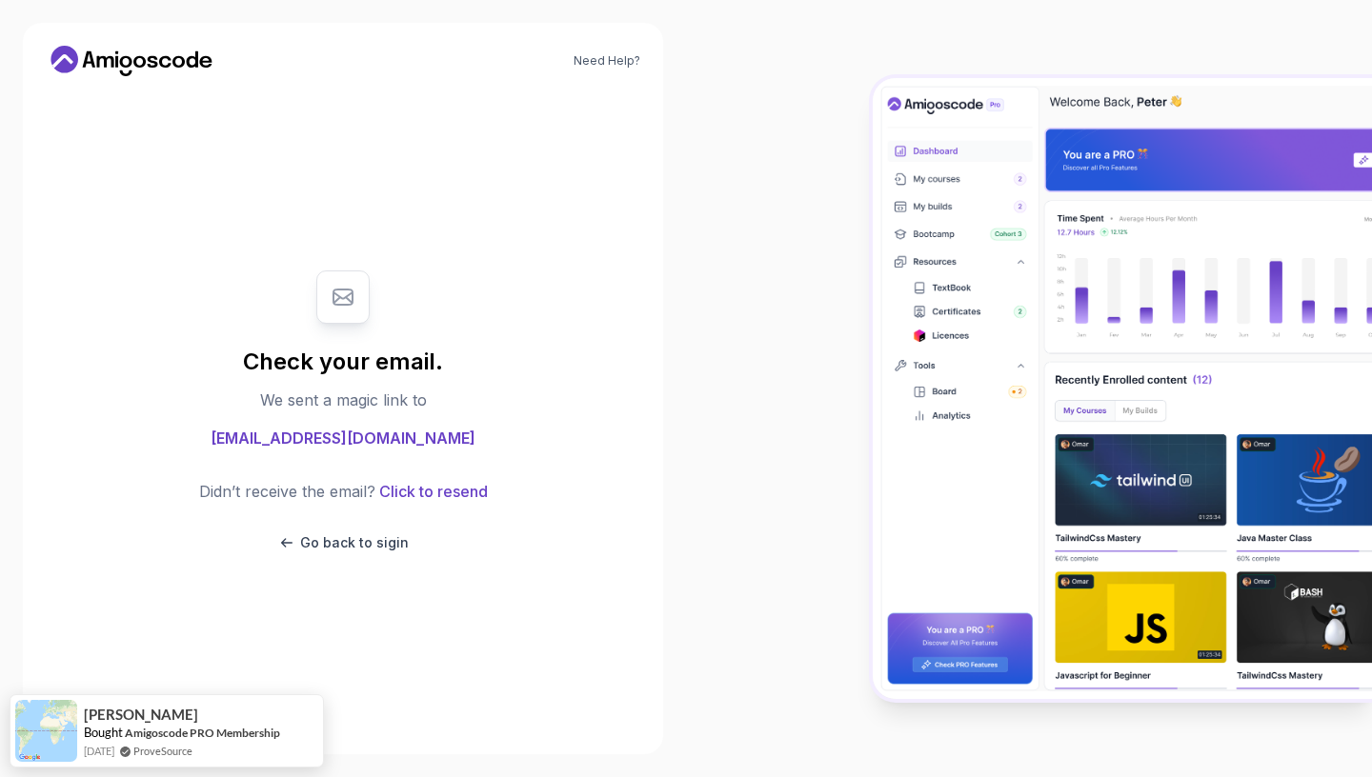
click at [776, 180] on div at bounding box center [1029, 388] width 686 height 777
